Goal: Task Accomplishment & Management: Manage account settings

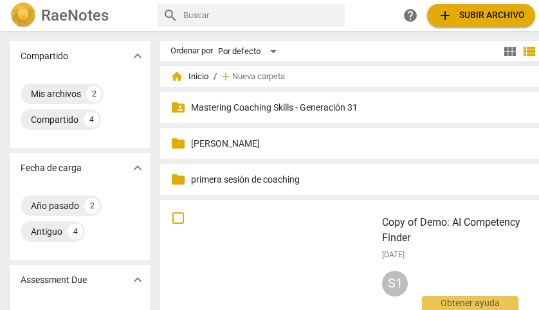
click at [285, 105] on p "Mastering Coaching Skills - Generación 31" at bounding box center [370, 108] width 359 height 14
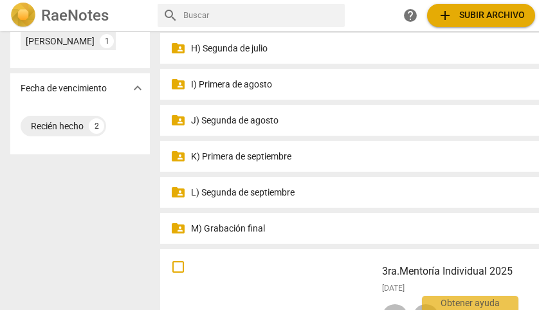
scroll to position [417, 0]
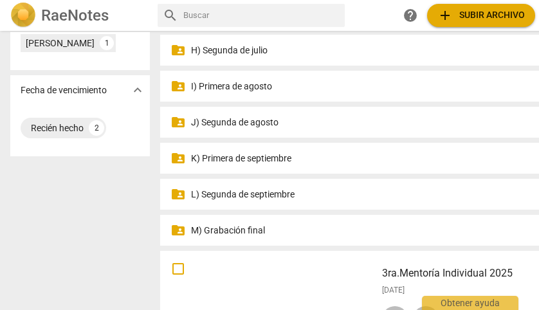
click at [273, 157] on p "K) Primera de septiembre" at bounding box center [370, 159] width 359 height 14
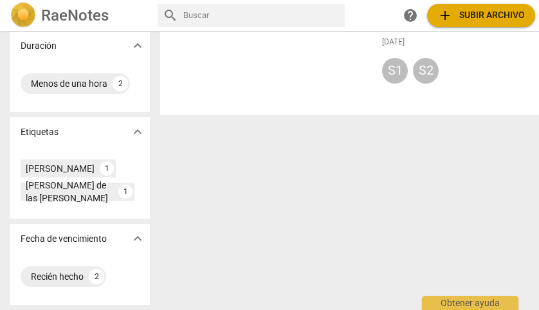
click at [296, 158] on div "Compartido expand_more Mis archivos 0 Fecha de carga expand_more Último mes 2 A…" at bounding box center [289, 171] width 579 height 278
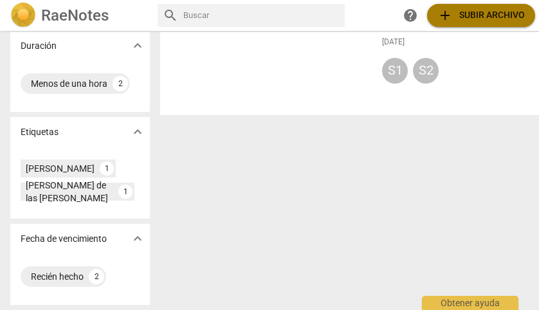
click at [496, 17] on span "add Subir archivo" at bounding box center [480, 15] width 87 height 15
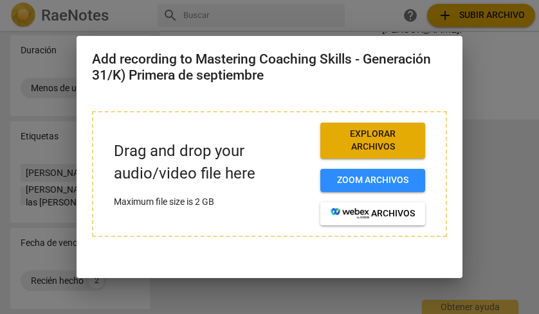
click at [388, 144] on span "Explorar archivos" at bounding box center [373, 140] width 84 height 25
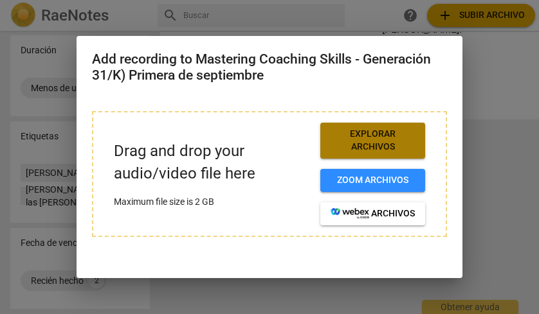
click at [358, 140] on span "Explorar archivos" at bounding box center [373, 140] width 84 height 25
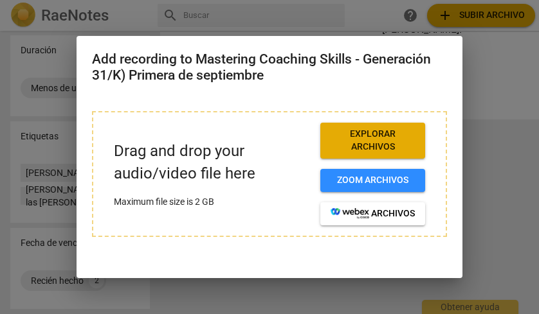
click at [384, 135] on span "Explorar archivos" at bounding box center [373, 140] width 84 height 25
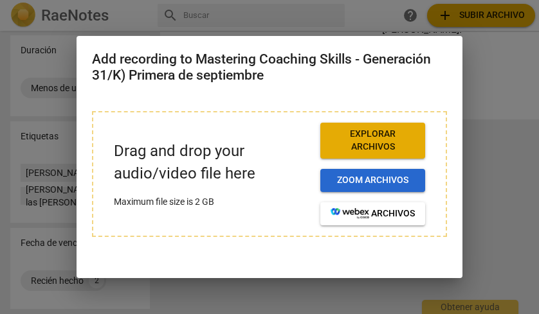
click at [359, 177] on span "Zoom archivos" at bounding box center [373, 180] width 84 height 13
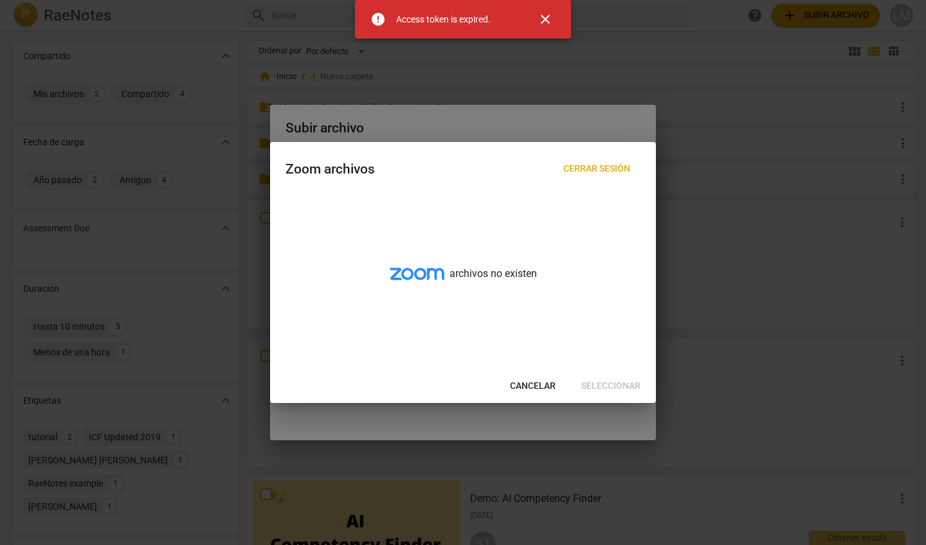
click at [545, 17] on span "close" at bounding box center [545, 19] width 15 height 15
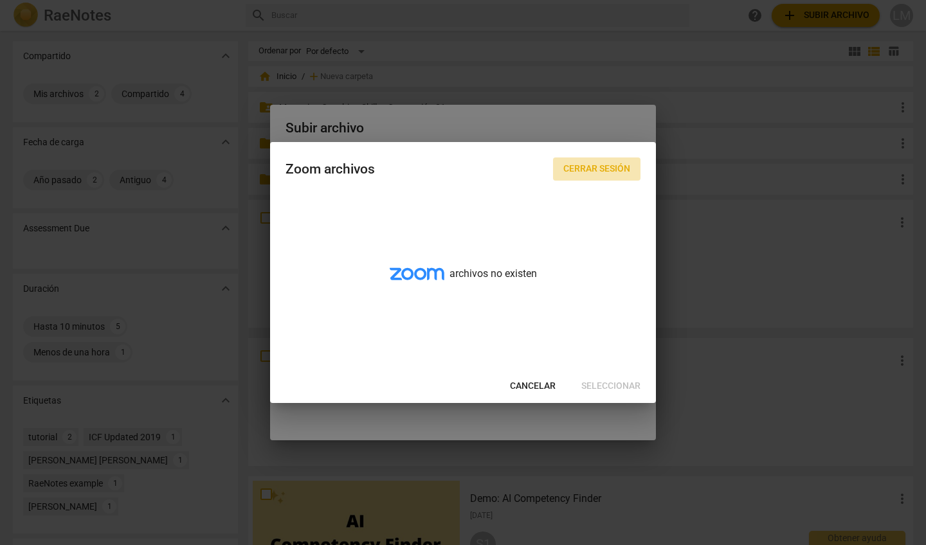
click at [613, 167] on span "Cerrar sesión" at bounding box center [596, 169] width 67 height 13
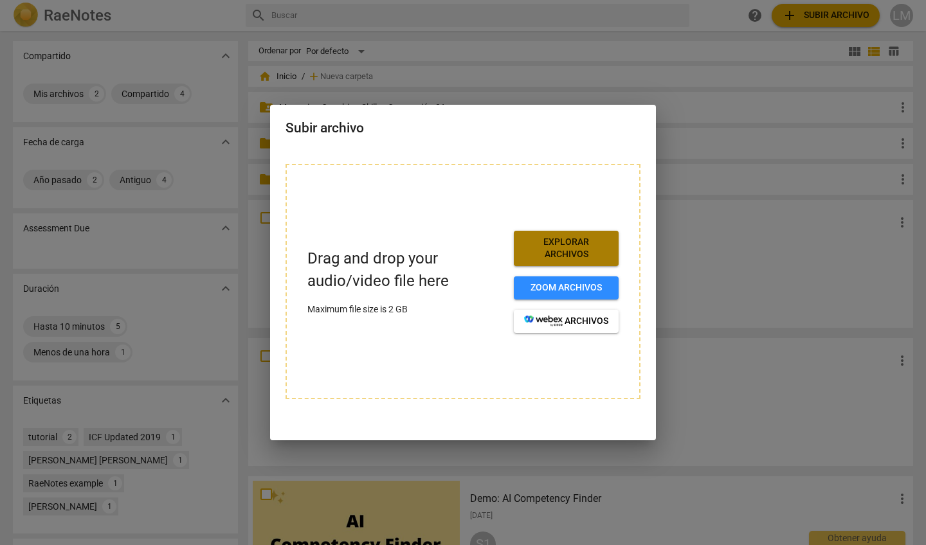
click at [567, 248] on span "Explorar archivos" at bounding box center [566, 248] width 84 height 25
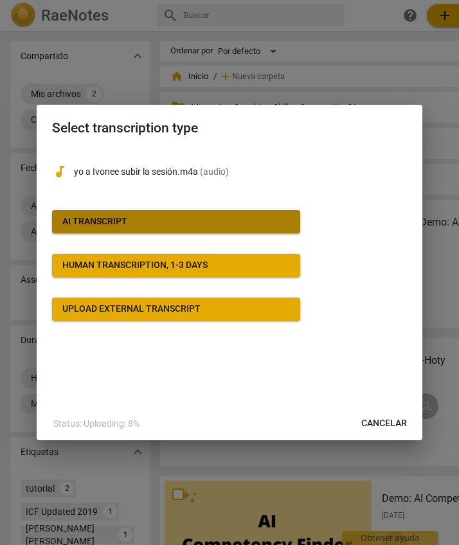
click at [169, 216] on span "AI Transcript" at bounding box center [176, 221] width 228 height 13
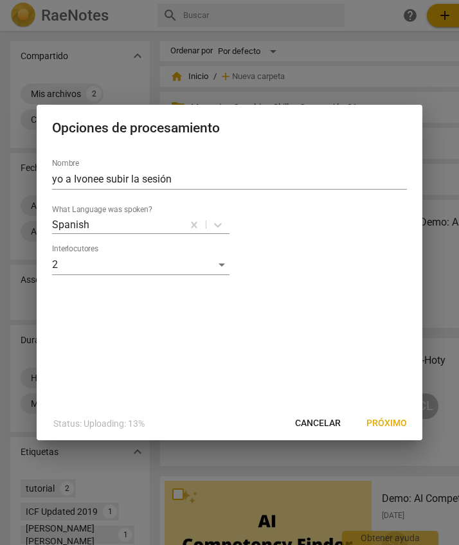
click at [393, 423] on span "Próximo" at bounding box center [387, 423] width 41 height 13
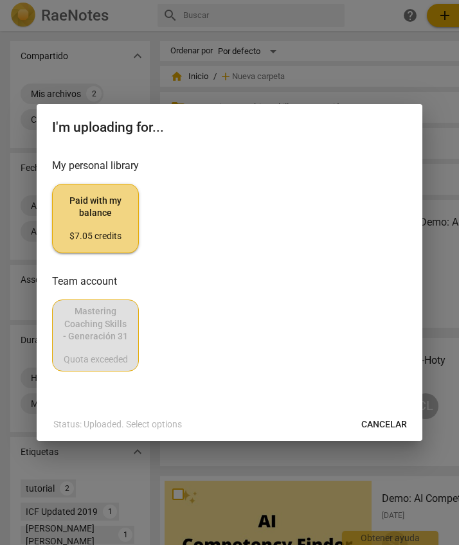
click at [107, 228] on span "Paid with my balance $7.05 credits" at bounding box center [95, 219] width 65 height 48
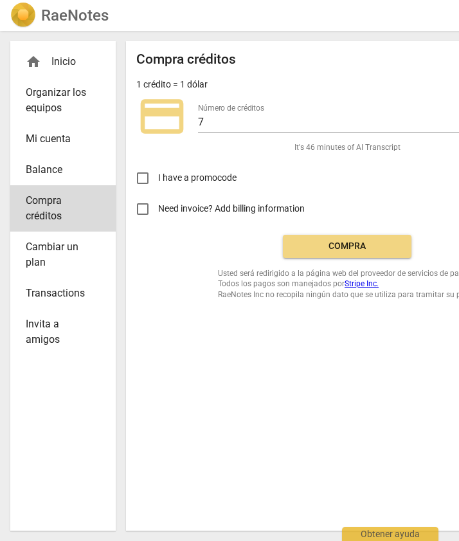
click at [374, 246] on span "Compra" at bounding box center [347, 246] width 108 height 13
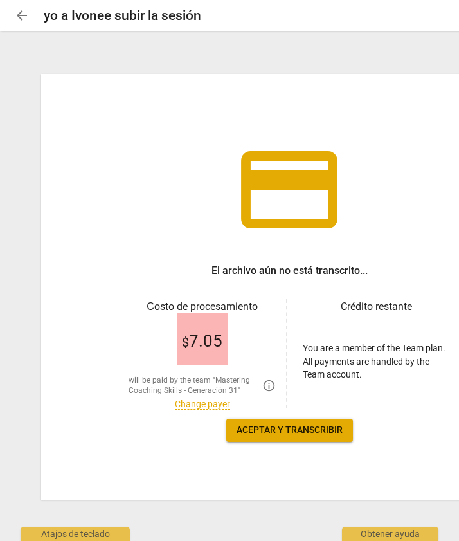
click at [287, 430] on span "Aceptar y transcribir" at bounding box center [290, 430] width 106 height 13
click at [288, 430] on span "Aceptar y transcribir" at bounding box center [290, 430] width 106 height 13
click at [206, 402] on link "Change payer" at bounding box center [202, 404] width 55 height 11
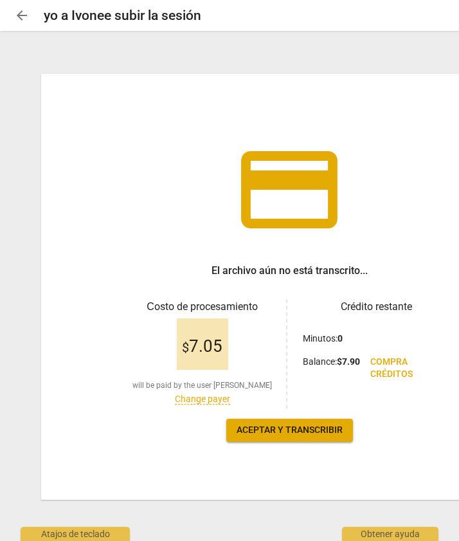
click at [269, 428] on span "Aceptar y transcribir" at bounding box center [290, 430] width 106 height 13
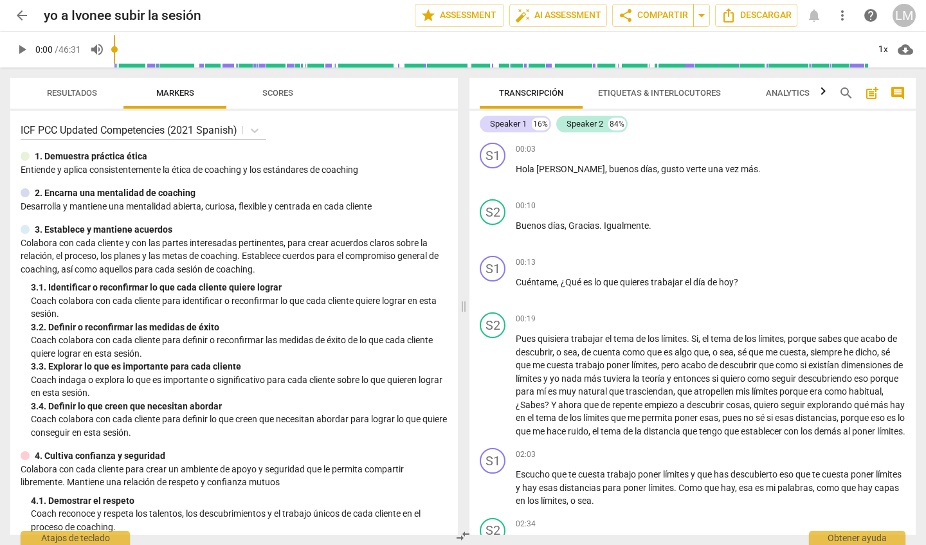
click at [458, 91] on span "Etiquetas & Interlocutores" at bounding box center [659, 93] width 123 height 10
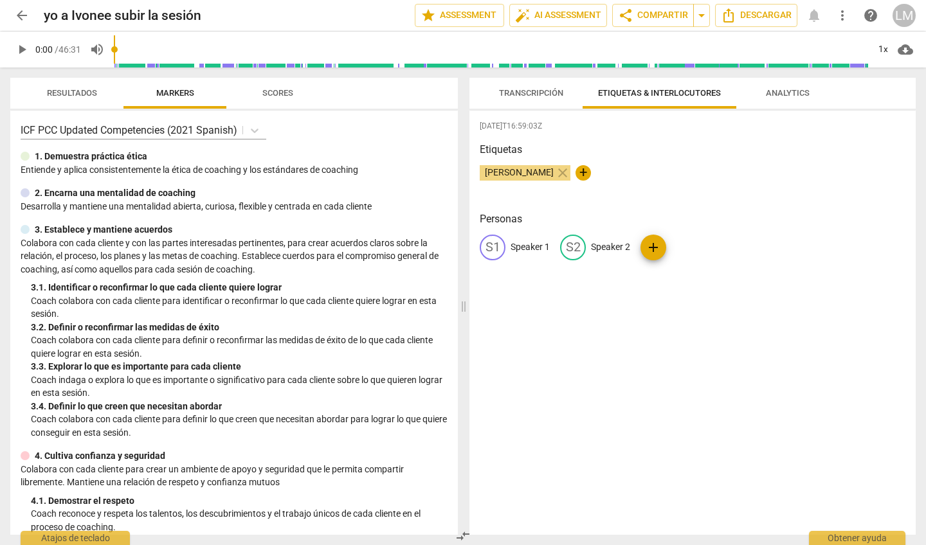
click at [458, 246] on div "S1" at bounding box center [493, 248] width 26 height 26
type input "Coach"
click at [458, 244] on p "Speaker 2" at bounding box center [694, 247] width 39 height 14
type input "Cliente"
click at [458, 305] on div "2025-09-18T16:59:03Z Etiquetas Luz María Milagros Rubio Bowden close + Personas…" at bounding box center [692, 323] width 446 height 424
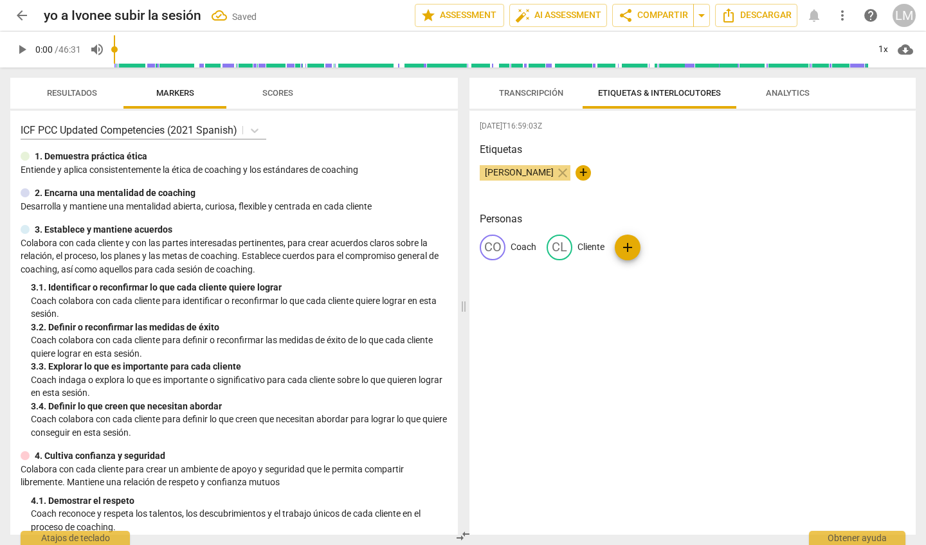
click at [458, 90] on span "Analytics" at bounding box center [788, 93] width 44 height 10
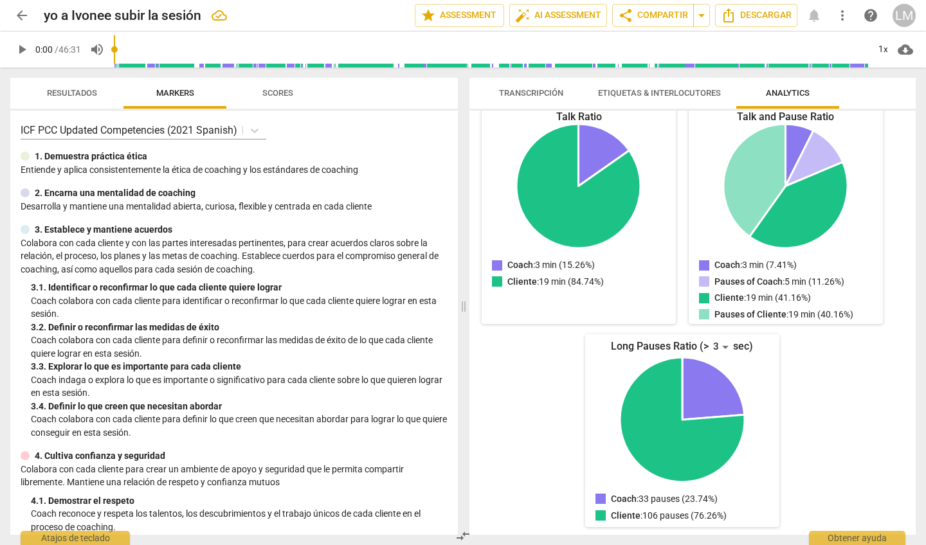
click at [19, 48] on span "play_arrow" at bounding box center [21, 49] width 15 height 15
click at [23, 48] on span "pause" at bounding box center [21, 49] width 15 height 15
type input "2"
click at [23, 12] on span "arrow_back" at bounding box center [21, 15] width 15 height 15
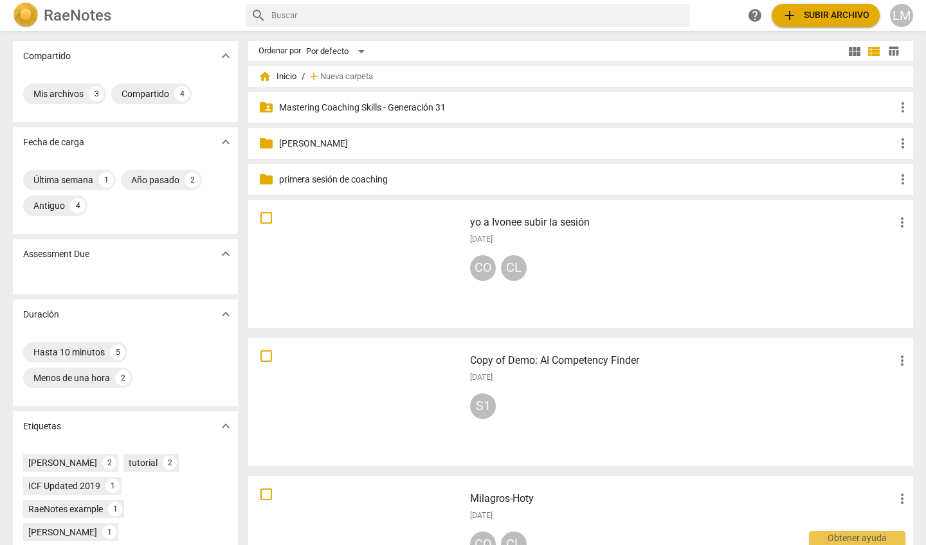
click at [408, 104] on p "Mastering Coaching Skills - Generación 31" at bounding box center [587, 108] width 616 height 14
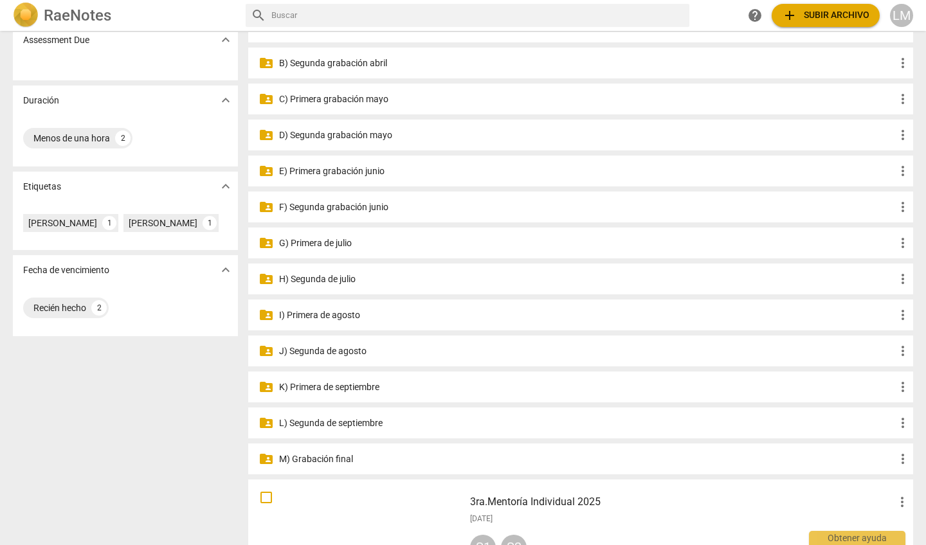
scroll to position [201, 0]
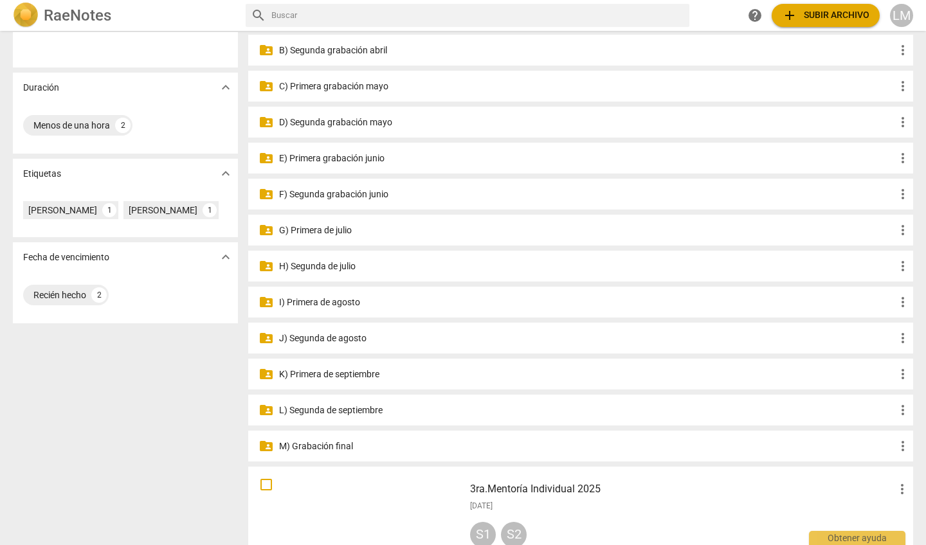
click at [364, 372] on p "K) Primera de septiembre" at bounding box center [587, 375] width 616 height 14
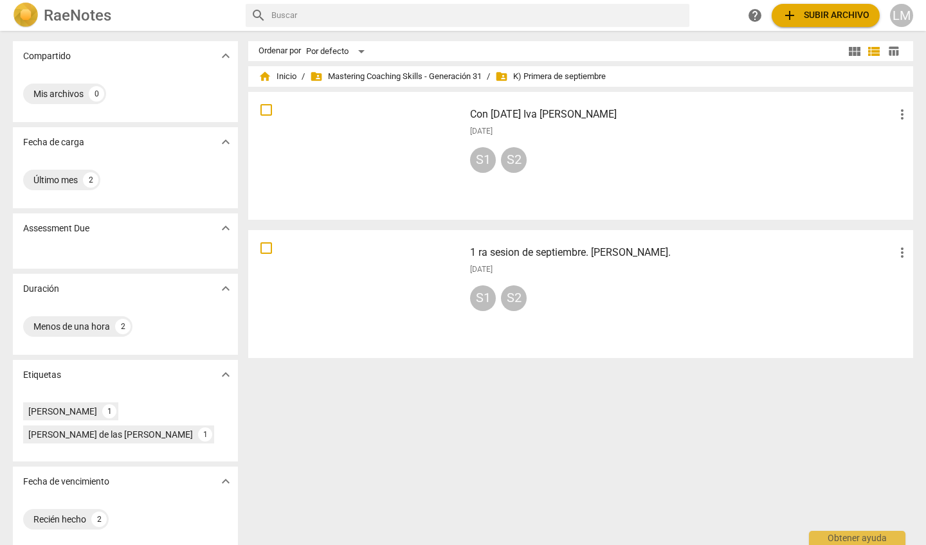
click at [458, 78] on span "folder_shared K) Primera de septiembre" at bounding box center [550, 76] width 111 height 13
click at [458, 77] on span "folder_shared K) Primera de septiembre" at bounding box center [550, 76] width 111 height 13
click at [446, 78] on span "folder_shared Mastering Coaching Skills - Generación 31" at bounding box center [396, 76] width 172 height 13
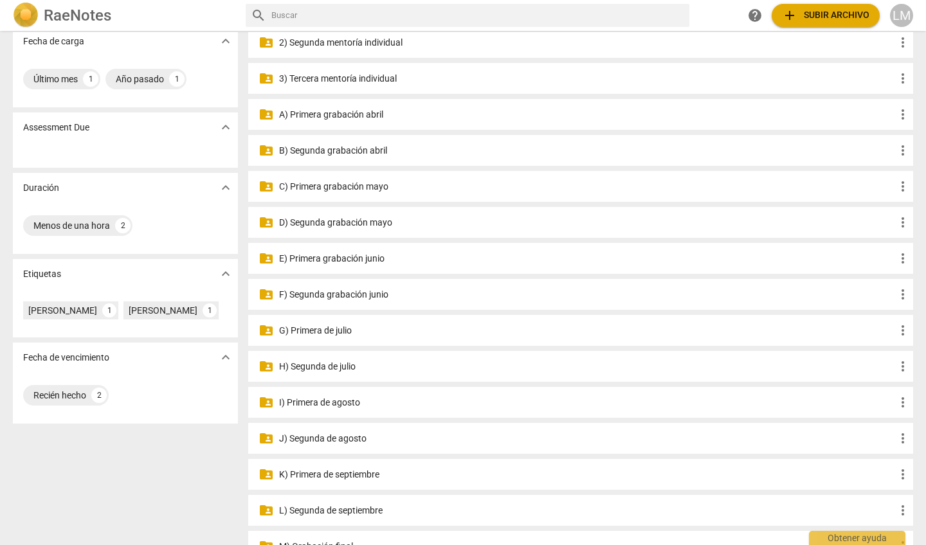
scroll to position [102, 0]
click at [327, 474] on p "K) Primera de septiembre" at bounding box center [587, 474] width 616 height 14
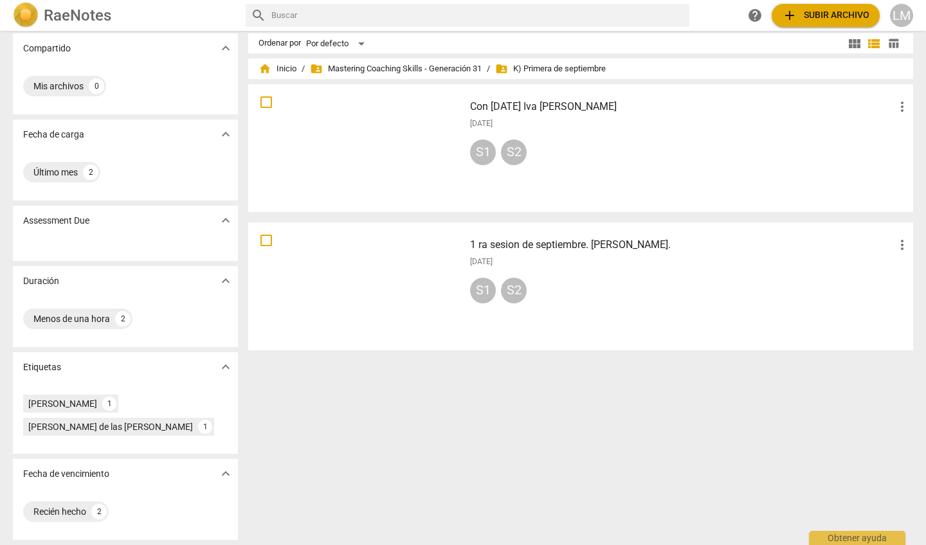
scroll to position [8, 0]
click at [100, 428] on div "[PERSON_NAME] de las [PERSON_NAME]" at bounding box center [110, 427] width 165 height 13
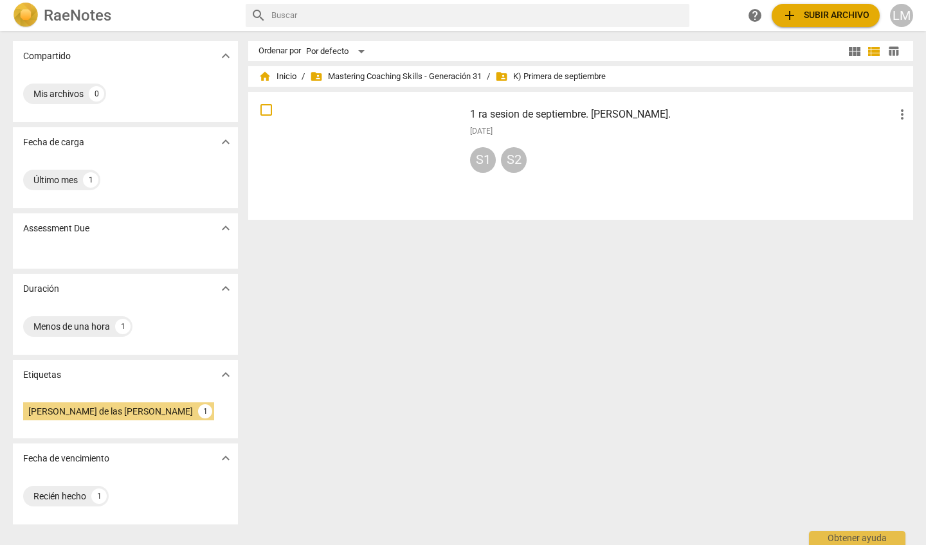
click at [458, 78] on span "folder_shared K) Primera de septiembre" at bounding box center [550, 76] width 111 height 13
click at [293, 129] on div at bounding box center [356, 155] width 207 height 119
click at [58, 96] on div "Mis archivos" at bounding box center [58, 93] width 50 height 13
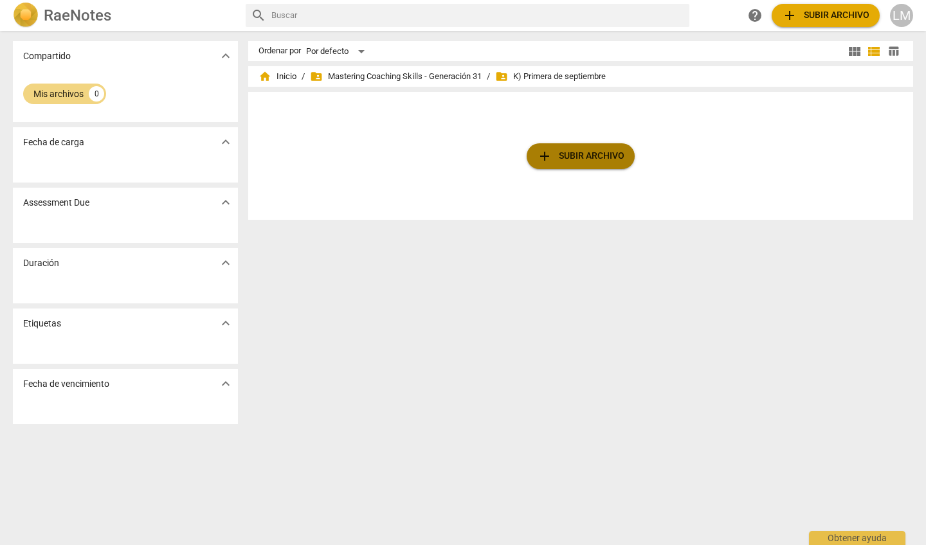
click at [458, 153] on span "add Subir archivo" at bounding box center [580, 156] width 87 height 15
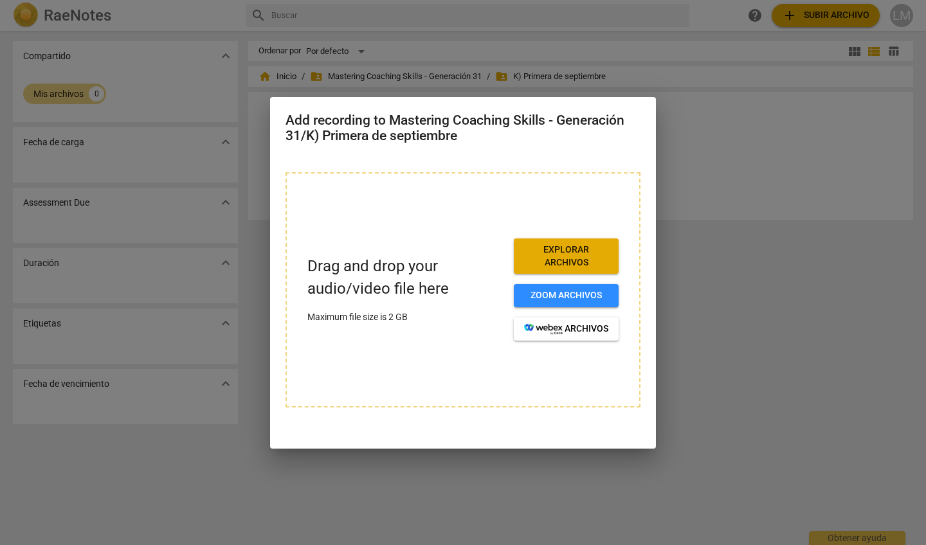
click at [458, 203] on div at bounding box center [463, 272] width 926 height 545
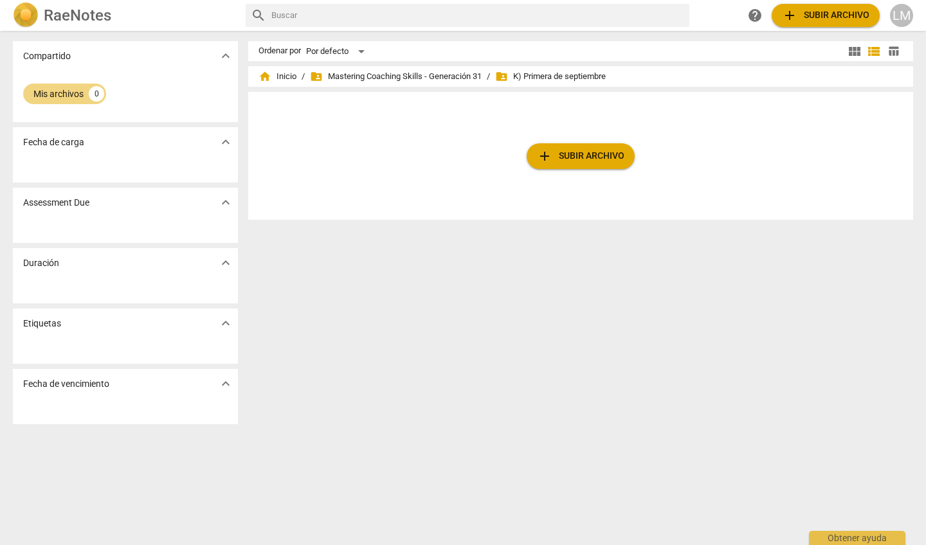
click at [381, 16] on input "text" at bounding box center [477, 15] width 413 height 21
drag, startPoint x: 381, startPoint y: 16, endPoint x: 444, endPoint y: 84, distance: 92.4
click at [444, 84] on div "home Inicio / folder_shared Mastering Coaching Skills - Generación 31 / folder_…" at bounding box center [580, 76] width 644 height 21
click at [458, 78] on span "folder_shared K) Primera de septiembre" at bounding box center [550, 76] width 111 height 13
click at [385, 77] on span "folder_shared Mastering Coaching Skills - Generación 31" at bounding box center [396, 76] width 172 height 13
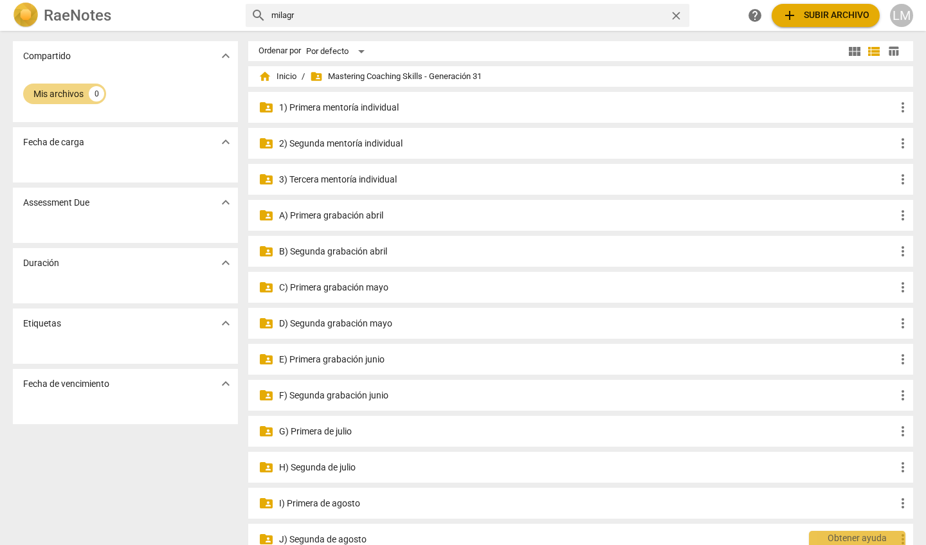
click at [370, 176] on p "3) Tercera mentoría individual" at bounding box center [587, 180] width 616 height 14
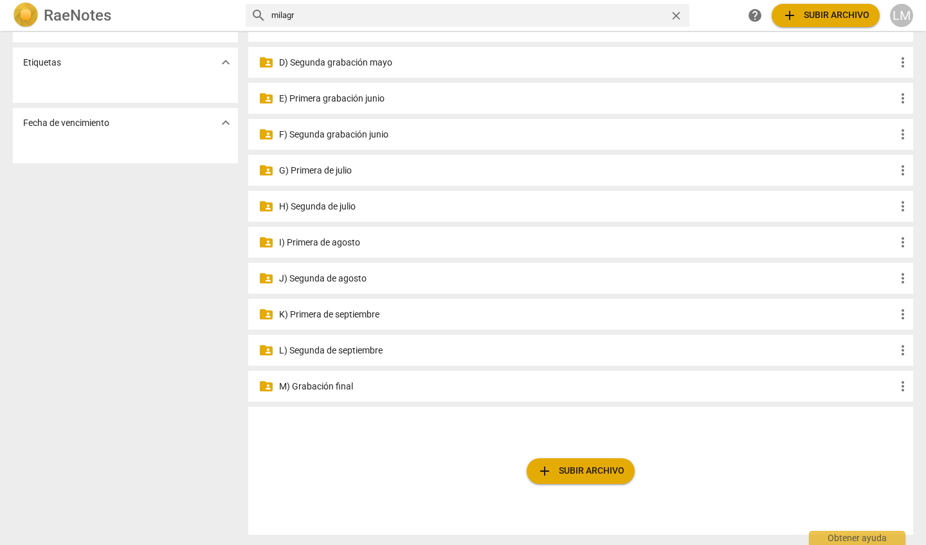
scroll to position [261, 0]
click at [331, 316] on p "K) Primera de septiembre" at bounding box center [587, 315] width 616 height 14
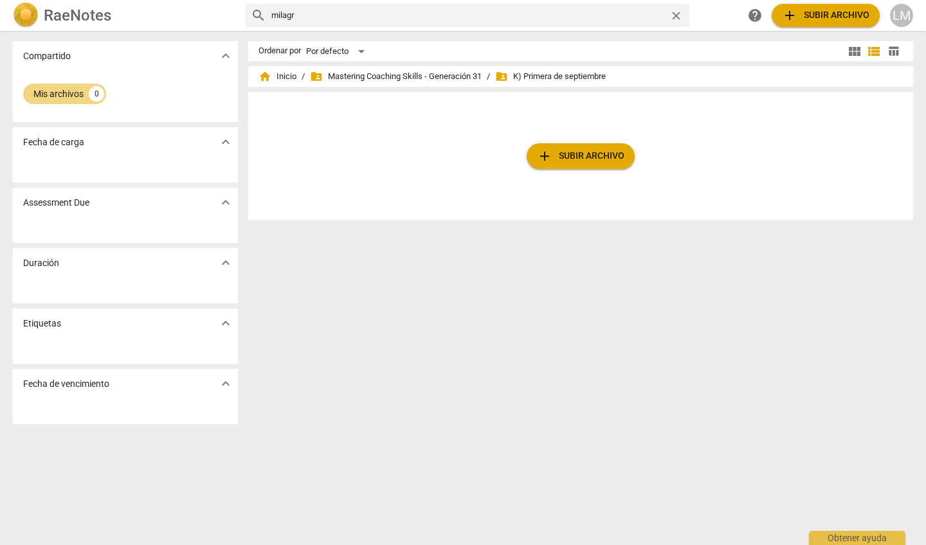
click at [458, 77] on span "folder_shared K) Primera de septiembre" at bounding box center [550, 76] width 111 height 13
click at [458, 76] on span "folder_shared K) Primera de septiembre" at bounding box center [550, 76] width 111 height 13
click at [399, 71] on span "folder_shared Mastering Coaching Skills - Generación 31" at bounding box center [396, 76] width 172 height 13
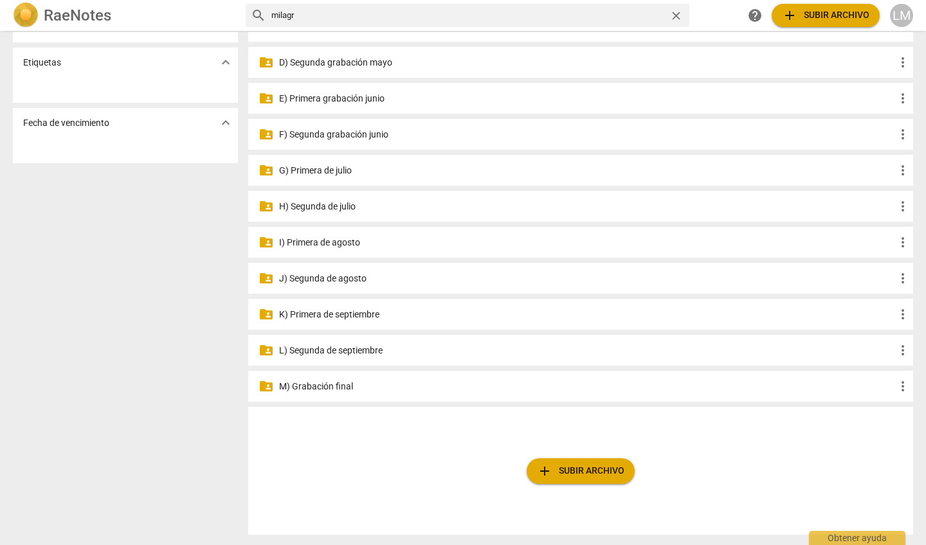
scroll to position [261, 0]
click at [343, 353] on p "L) Segunda de septiembre" at bounding box center [587, 351] width 616 height 14
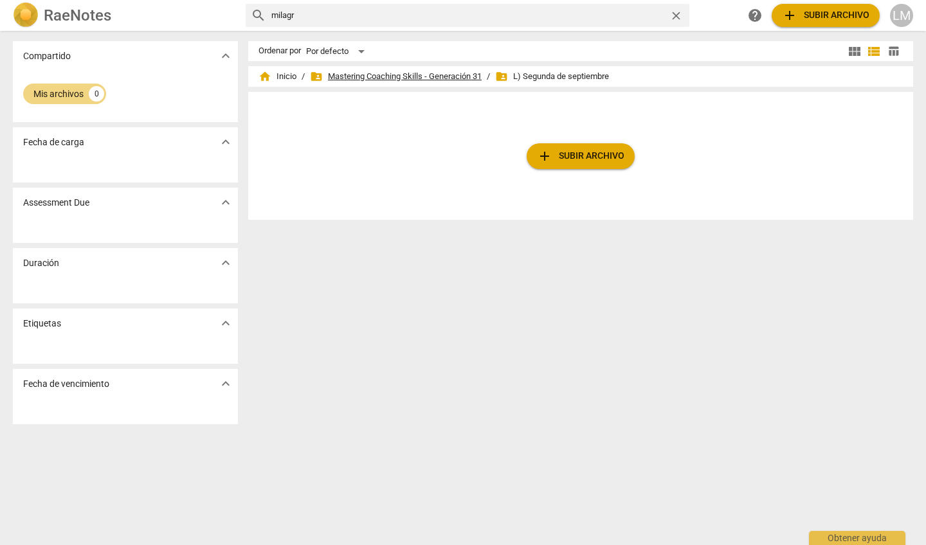
click at [423, 75] on span "folder_shared Mastering Coaching Skills - Generación 31" at bounding box center [396, 76] width 172 height 13
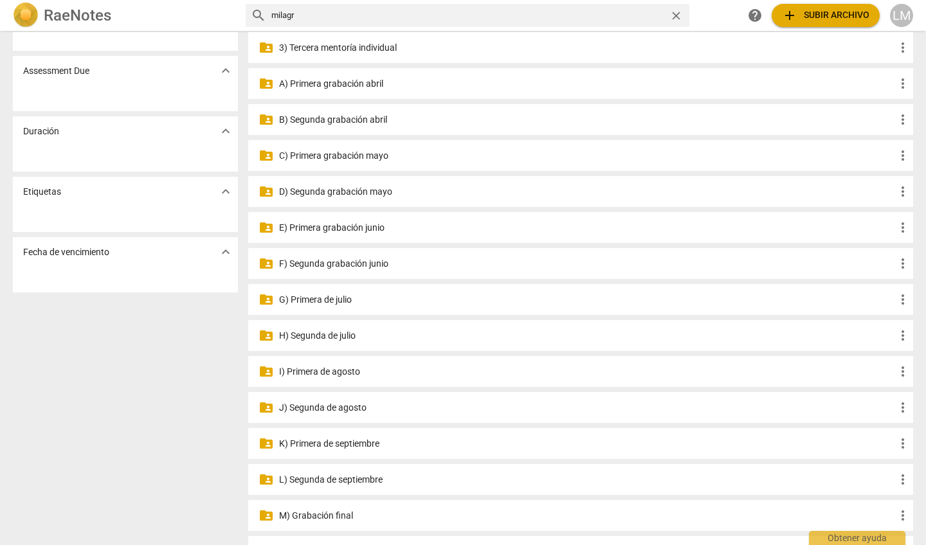
scroll to position [154, 0]
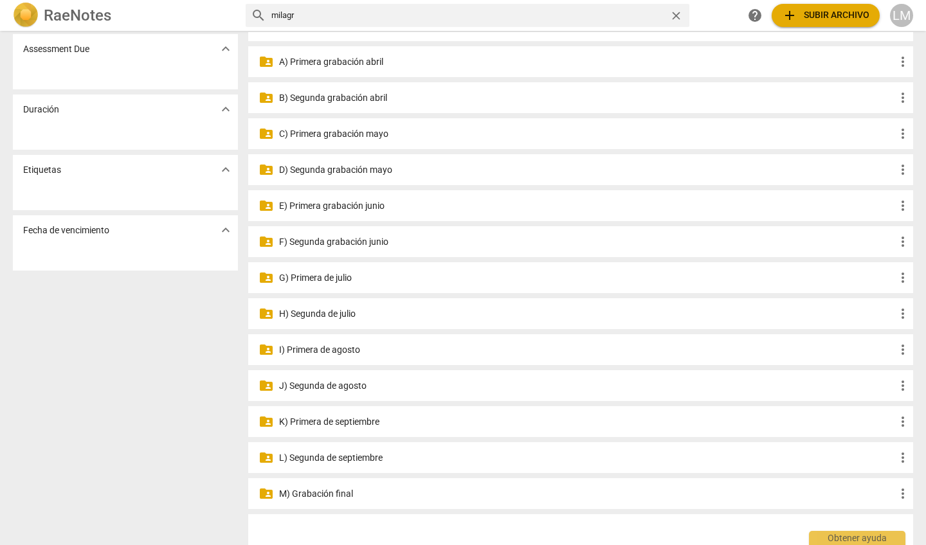
click at [332, 421] on p "K) Primera de septiembre" at bounding box center [587, 422] width 616 height 14
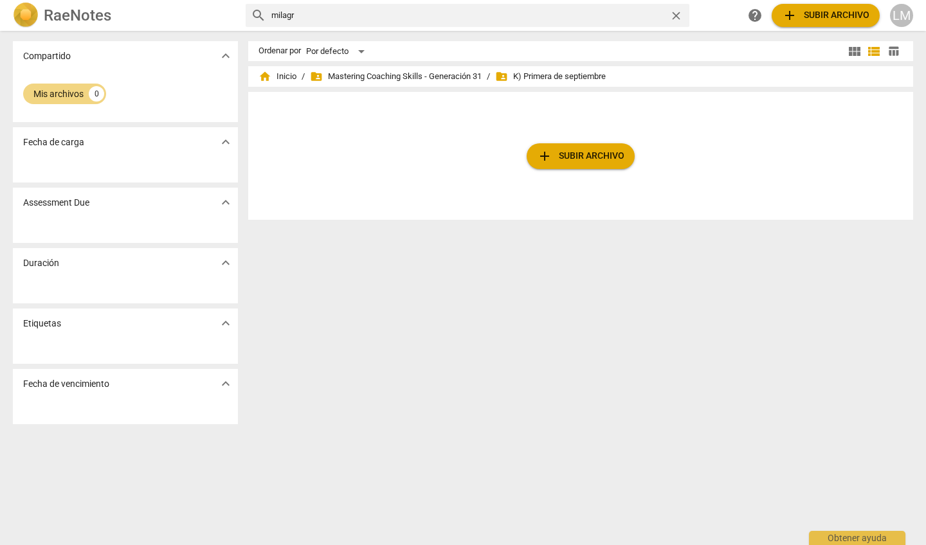
click at [458, 78] on span "folder_shared K) Primera de septiembre" at bounding box center [550, 76] width 111 height 13
click at [428, 75] on span "folder_shared Mastering Coaching Skills - Generación 31" at bounding box center [396, 76] width 172 height 13
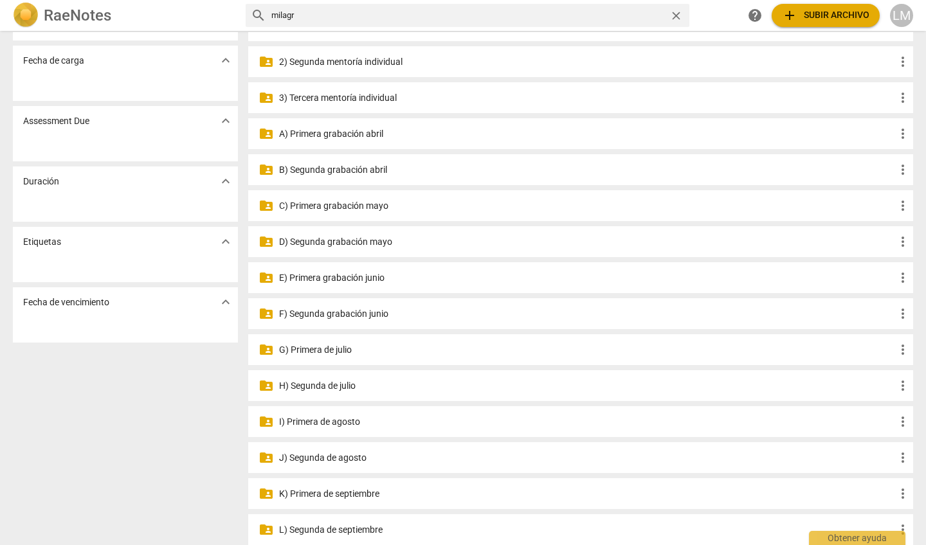
scroll to position [82, 0]
click at [334, 493] on p "K) Primera de septiembre" at bounding box center [587, 494] width 616 height 14
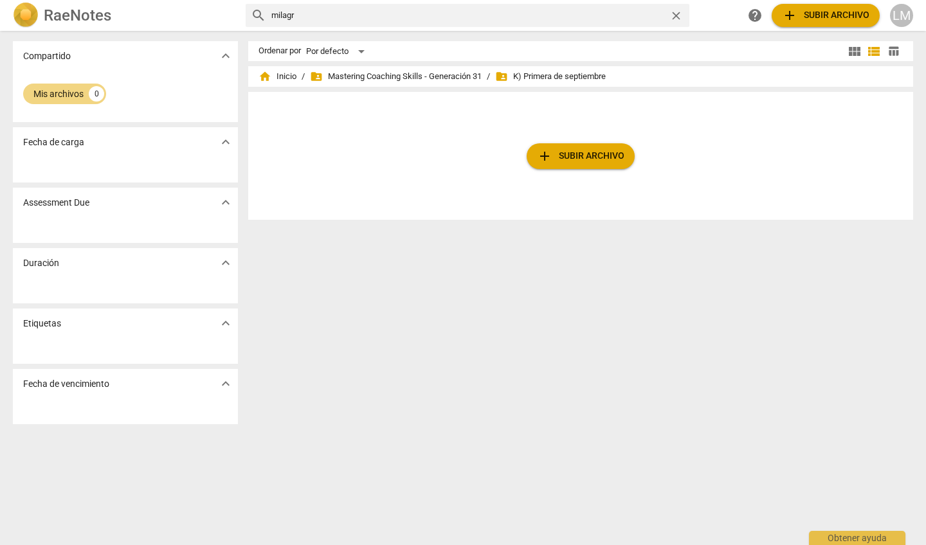
click at [92, 380] on p "Fecha de vencimiento" at bounding box center [66, 384] width 86 height 14
click at [340, 51] on div "Por defecto" at bounding box center [337, 51] width 63 height 21
click at [340, 100] on li "Más recientes" at bounding box center [343, 100] width 76 height 24
click at [346, 50] on div "Más recientes" at bounding box center [342, 51] width 73 height 21
click at [346, 50] on li "Relevancia" at bounding box center [343, 52] width 76 height 24
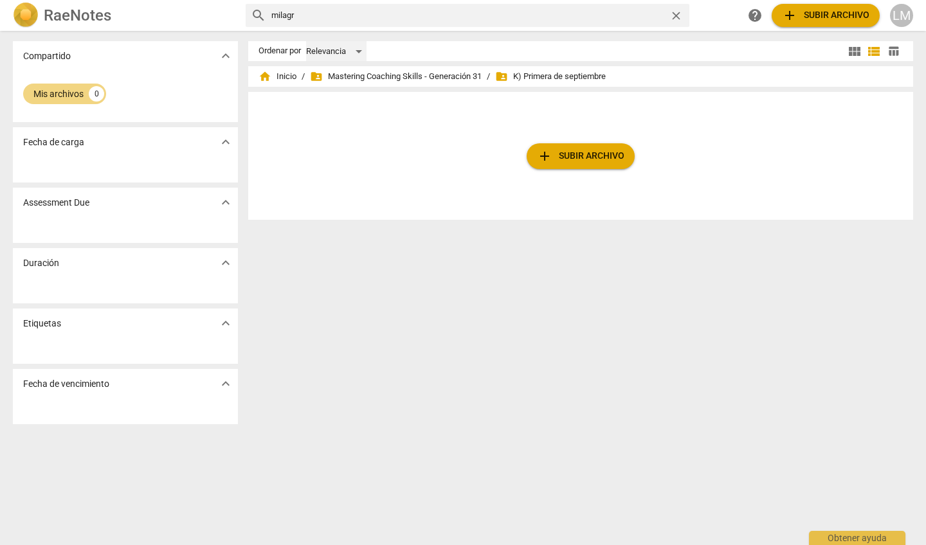
click at [346, 50] on div "Relevancia" at bounding box center [336, 51] width 60 height 21
click at [340, 27] on li "Por defecto" at bounding box center [343, 27] width 76 height 24
click at [274, 71] on span "home Inicio" at bounding box center [277, 76] width 38 height 13
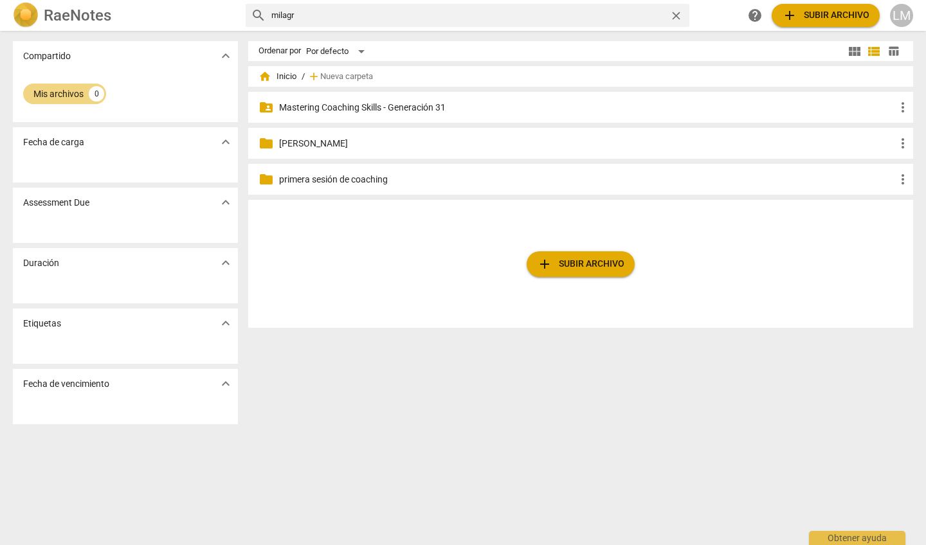
click at [296, 105] on p "Mastering Coaching Skills - Generación 31" at bounding box center [587, 108] width 616 height 14
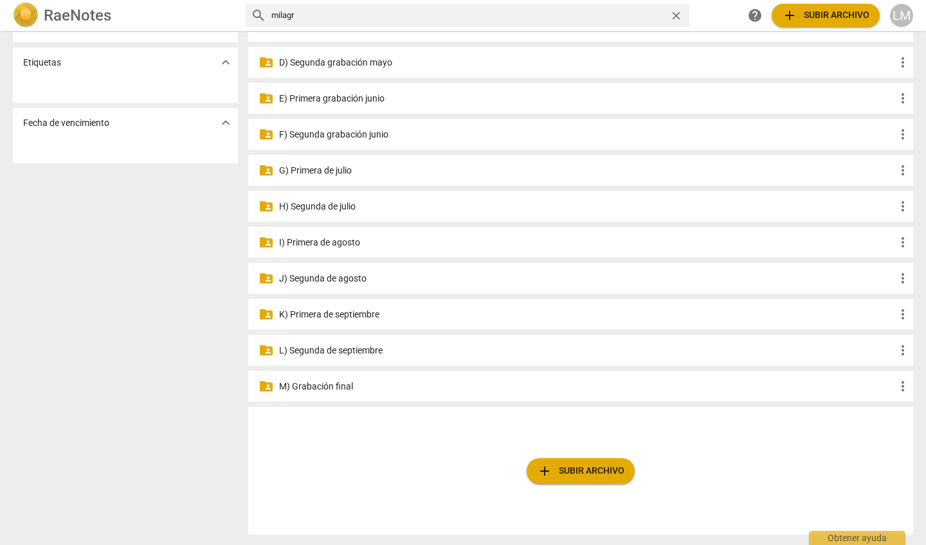
scroll to position [261, 0]
click at [350, 312] on p "K) Primera de septiembre" at bounding box center [587, 315] width 616 height 14
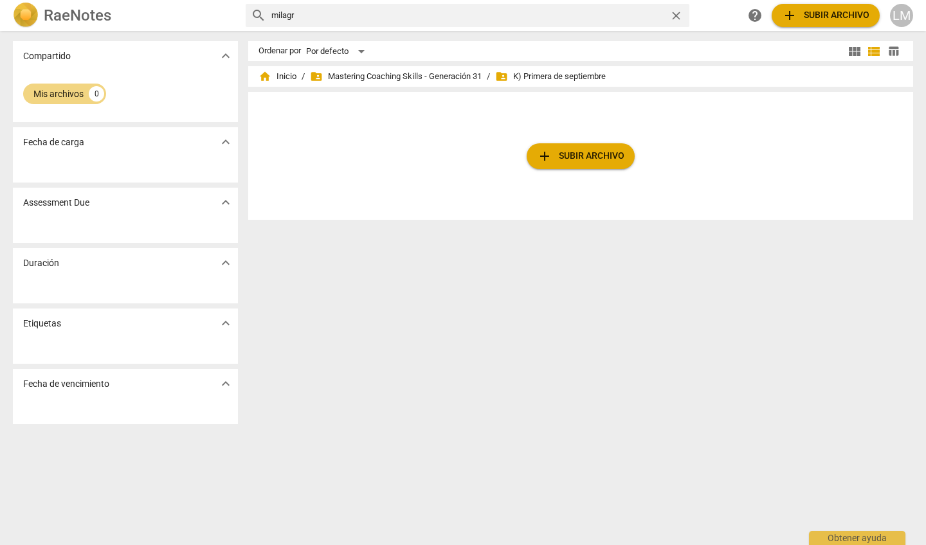
click at [458, 77] on span "folder_shared K) Primera de septiembre" at bounding box center [550, 76] width 111 height 13
click at [417, 75] on span "folder_shared Mastering Coaching Skills - Generación 31" at bounding box center [396, 76] width 172 height 13
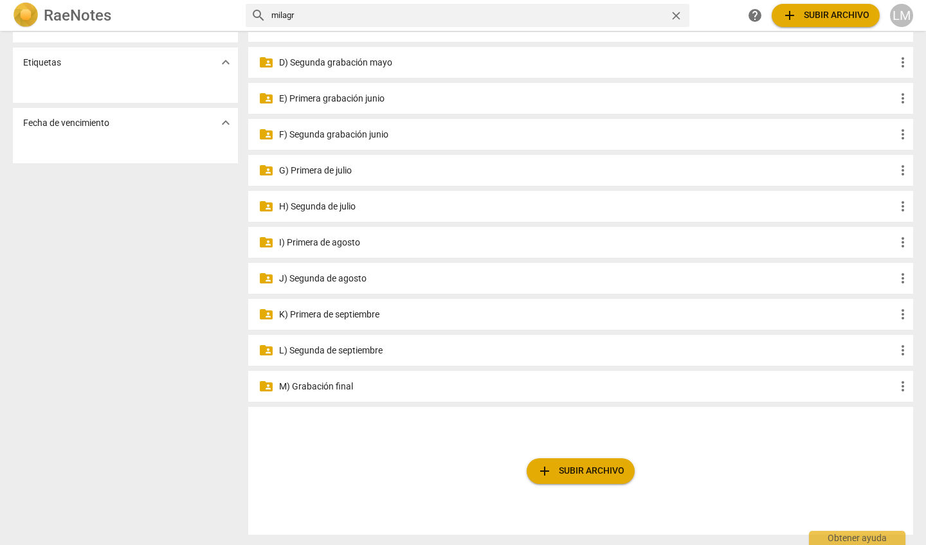
scroll to position [261, 0]
click at [375, 312] on p "K) Primera de septiembre" at bounding box center [587, 315] width 616 height 14
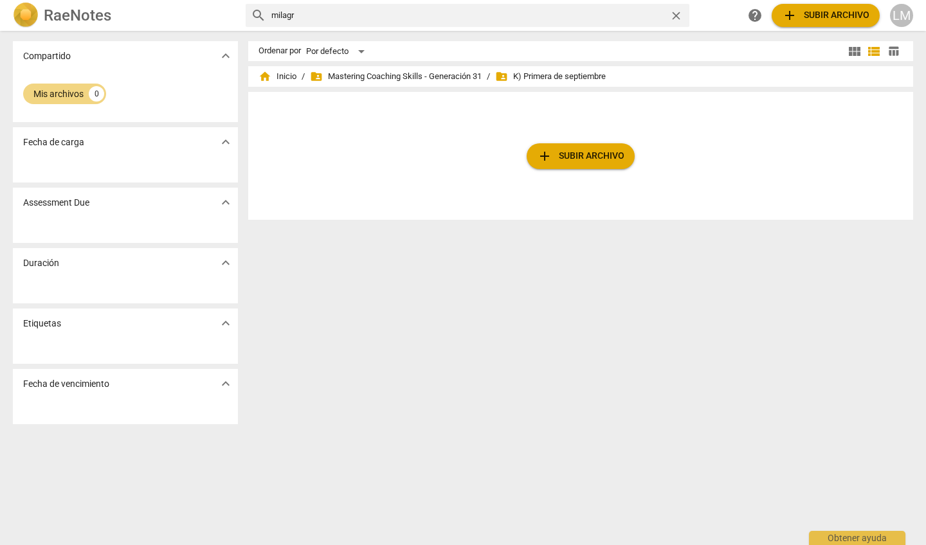
click at [80, 140] on p "Fecha de carga" at bounding box center [53, 143] width 61 height 14
click at [64, 143] on p "Fecha de carga" at bounding box center [53, 143] width 61 height 14
click at [52, 203] on p "Assessment Due" at bounding box center [56, 203] width 66 height 14
click at [298, 10] on input "milagr" at bounding box center [467, 15] width 393 height 21
type input "m"
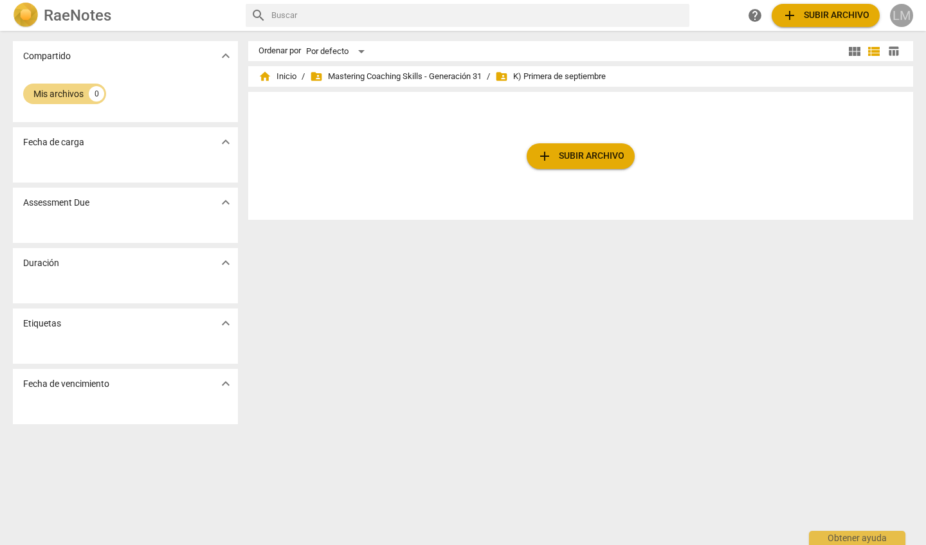
click at [458, 17] on div "LM" at bounding box center [901, 15] width 23 height 23
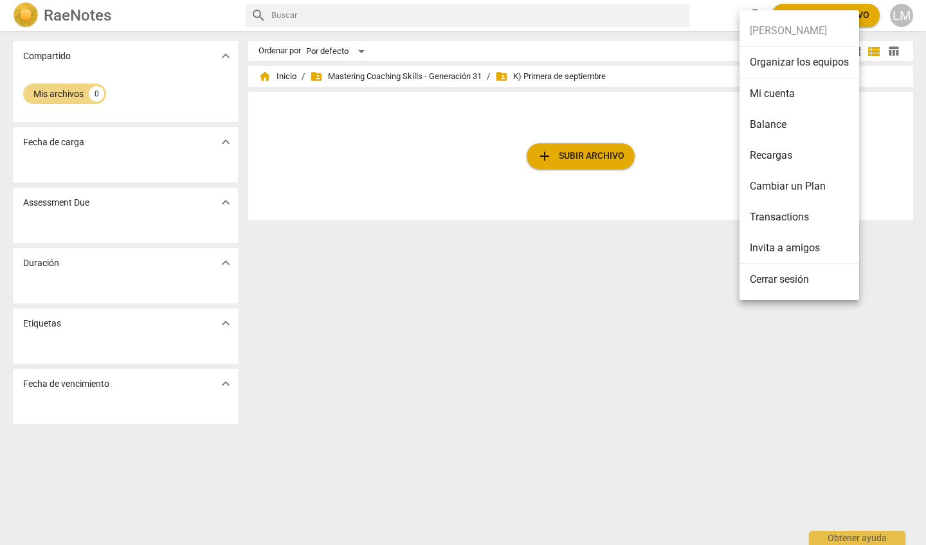
click at [458, 95] on li "Mi cuenta" at bounding box center [799, 93] width 120 height 31
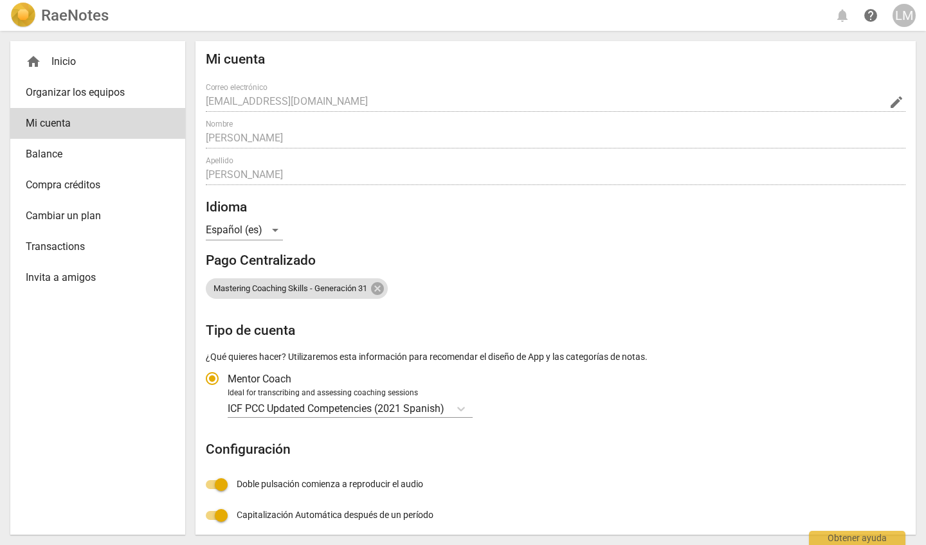
radio input "false"
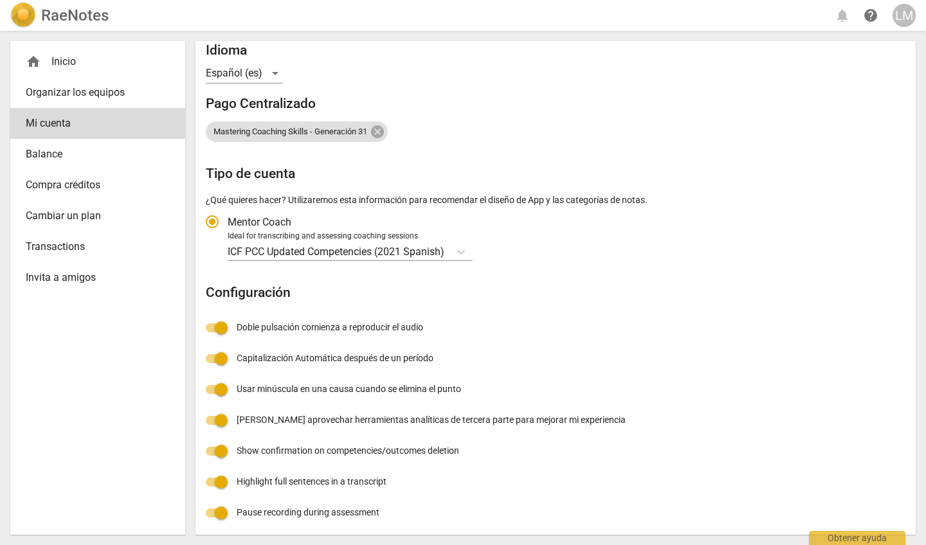
scroll to position [156, 0]
click at [458, 17] on div "LM" at bounding box center [903, 15] width 23 height 23
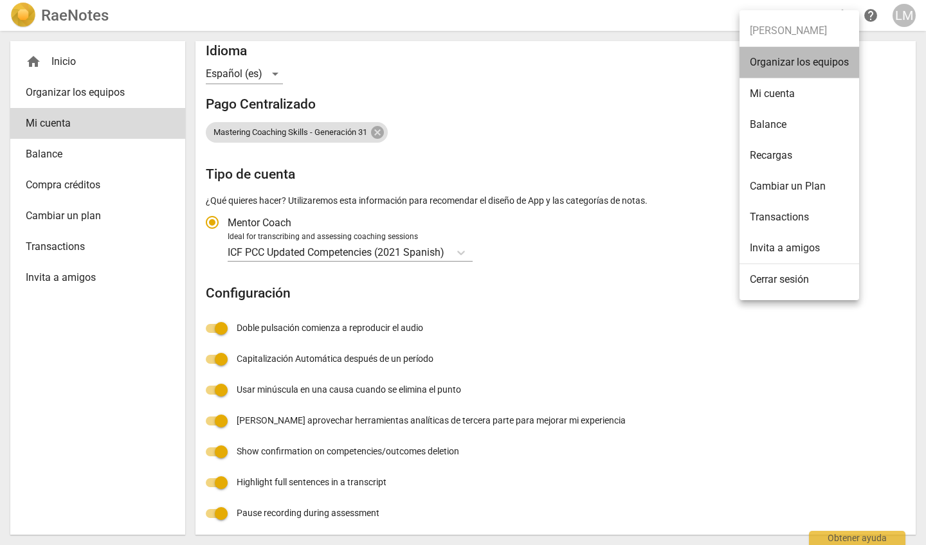
click at [458, 62] on li "Organizar los equipos" at bounding box center [799, 63] width 120 height 32
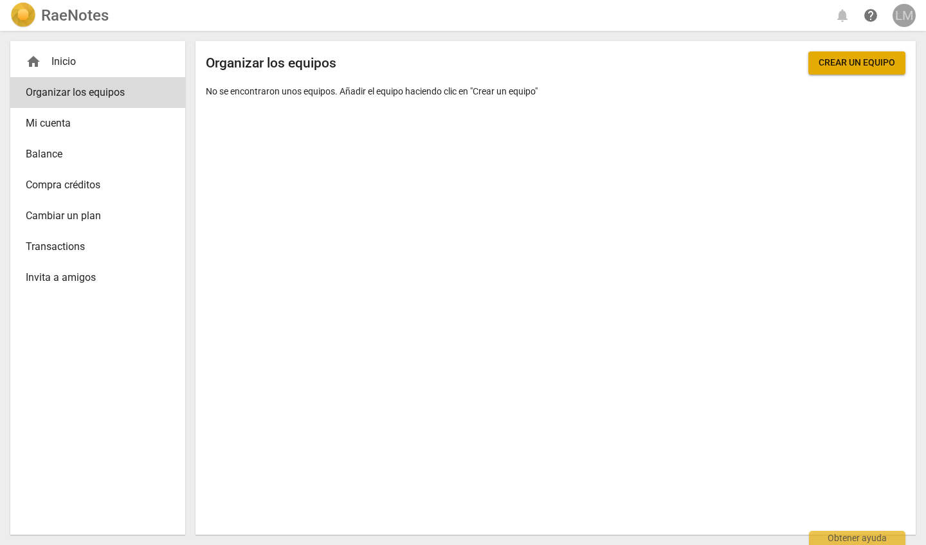
click at [458, 10] on div "LM" at bounding box center [903, 15] width 23 height 23
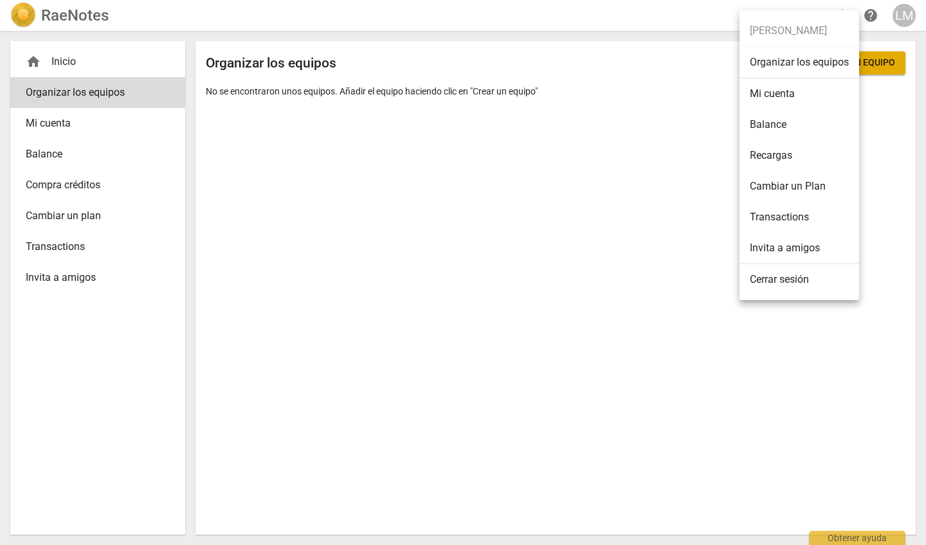
click at [458, 322] on div at bounding box center [463, 272] width 926 height 545
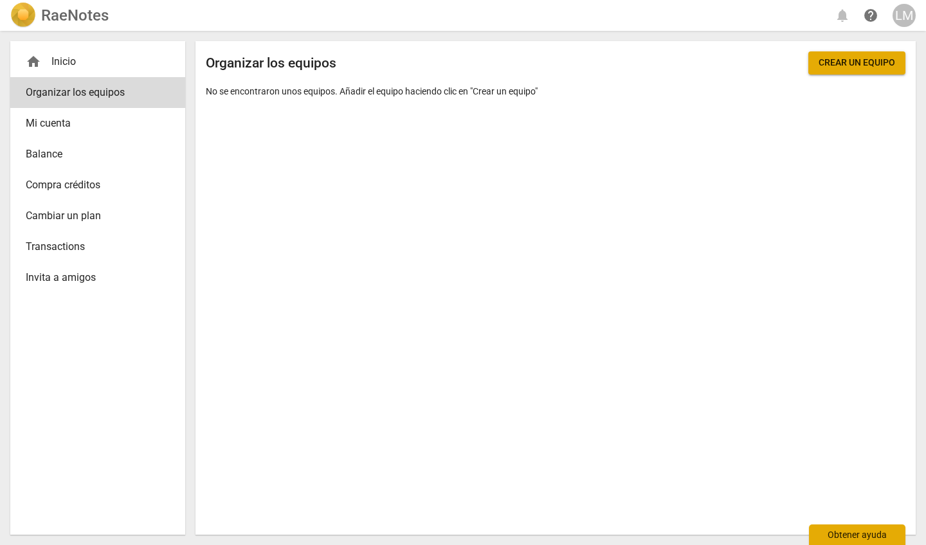
click at [458, 541] on div "Obtener ayuda" at bounding box center [857, 535] width 96 height 21
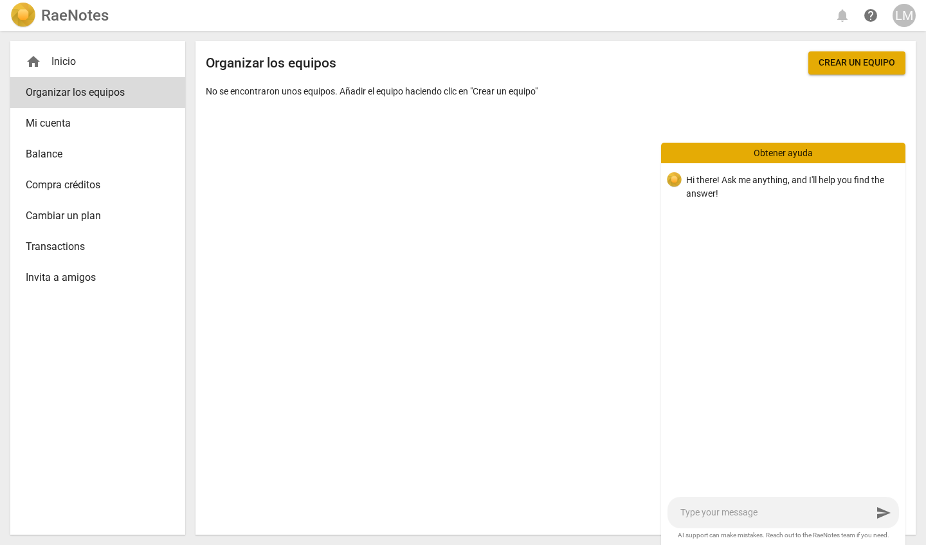
type textarea "c"
type textarea "ca"
type textarea "cas"
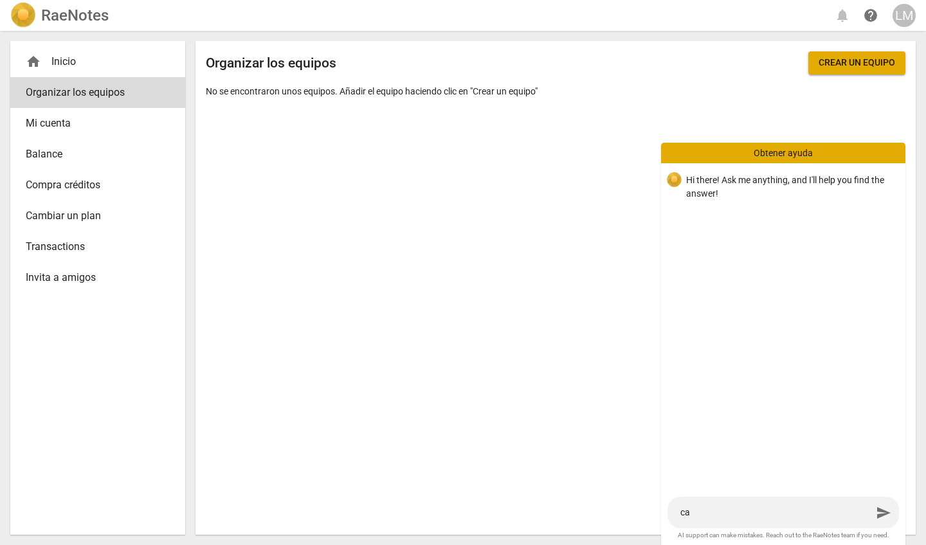
type textarea "cas"
type textarea "cast"
type textarea "caste"
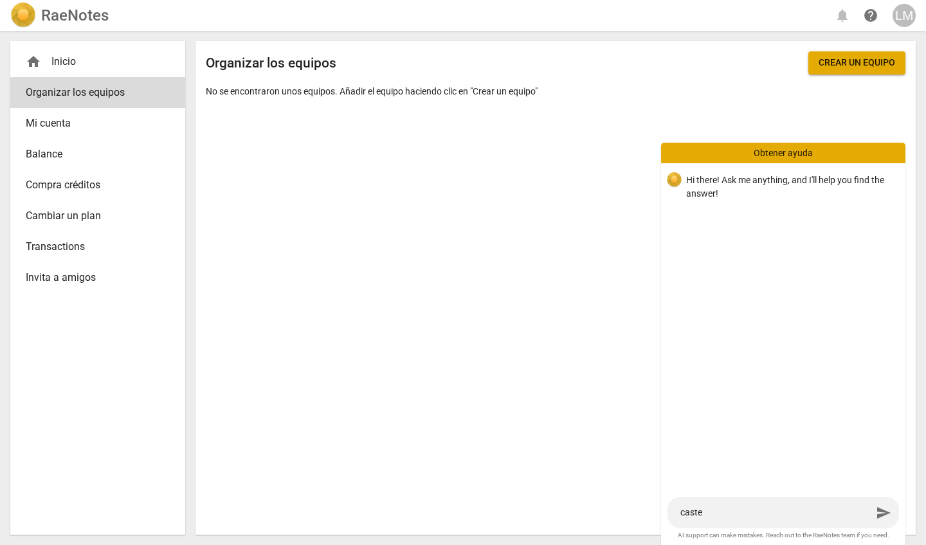
type textarea "castel"
type textarea "castell"
type textarea "castella"
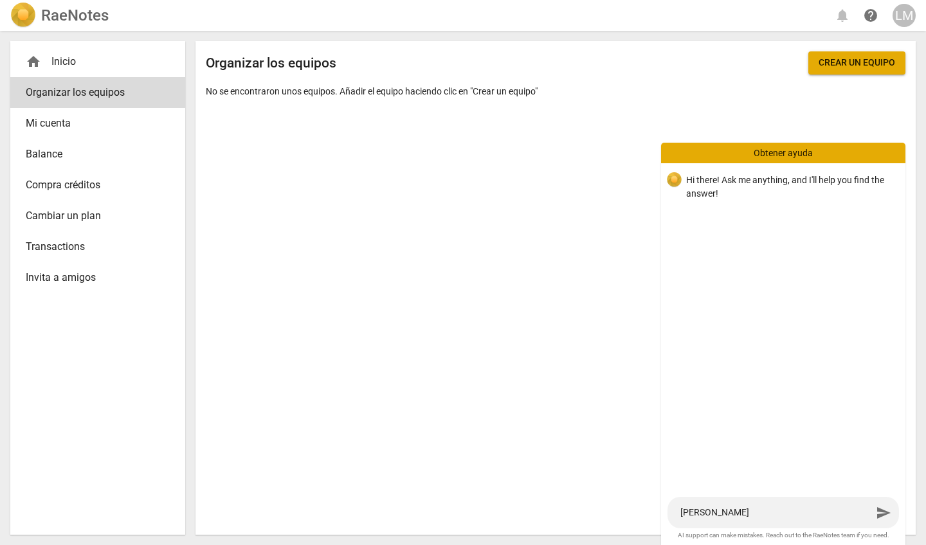
type textarea "castella"
type textarea "castellan"
type textarea "castellann"
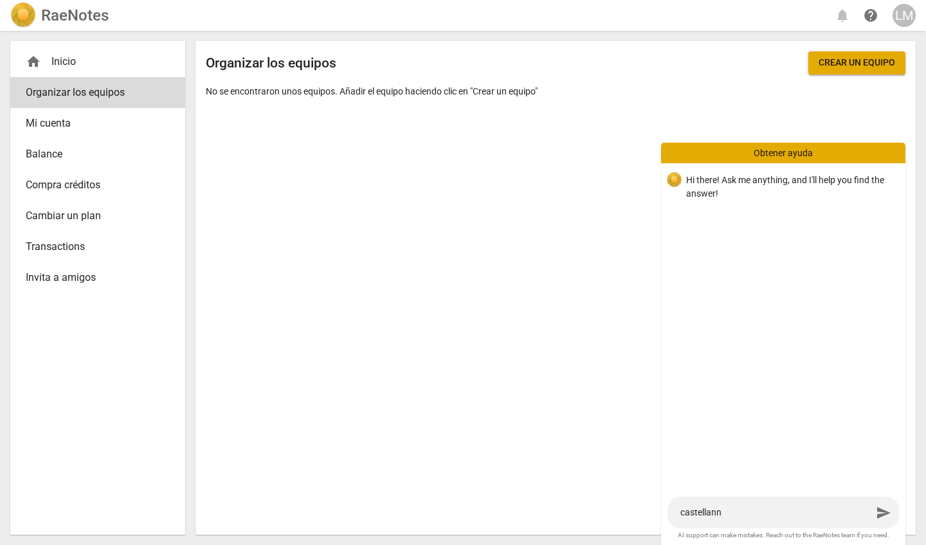
type textarea "castellan"
type textarea "castellano"
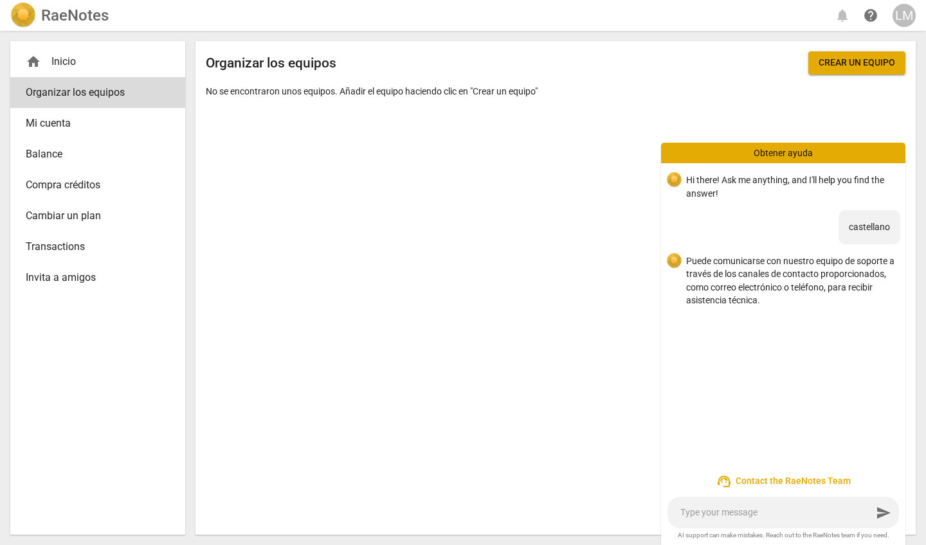
type textarea "q"
type textarea "qu"
type textarea "qui"
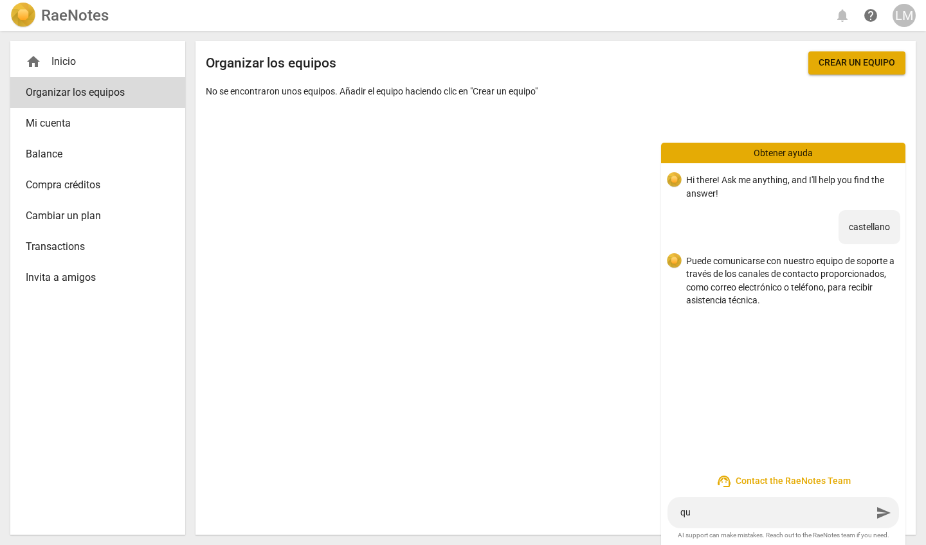
type textarea "qui"
type textarea "quie"
type textarea "quieo"
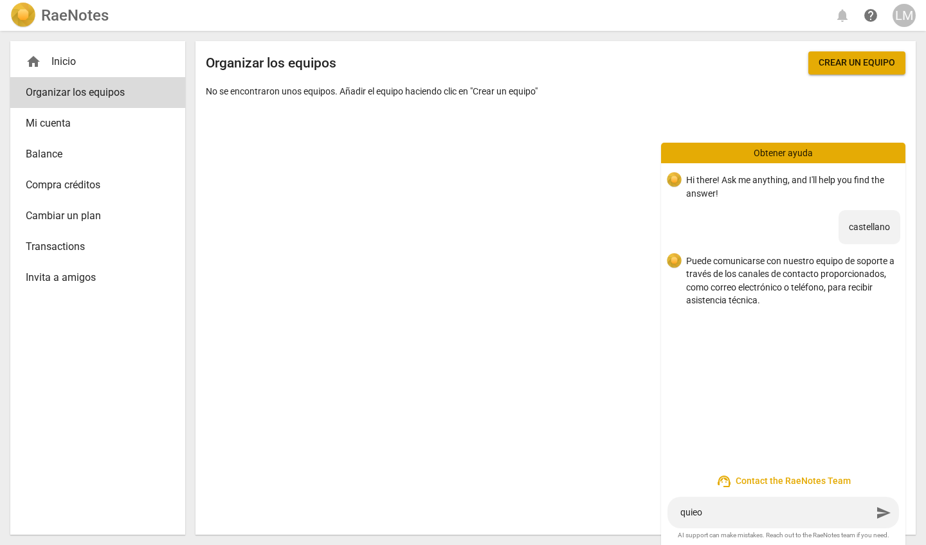
type textarea "quieor"
type textarea "quieo"
type textarea "quie"
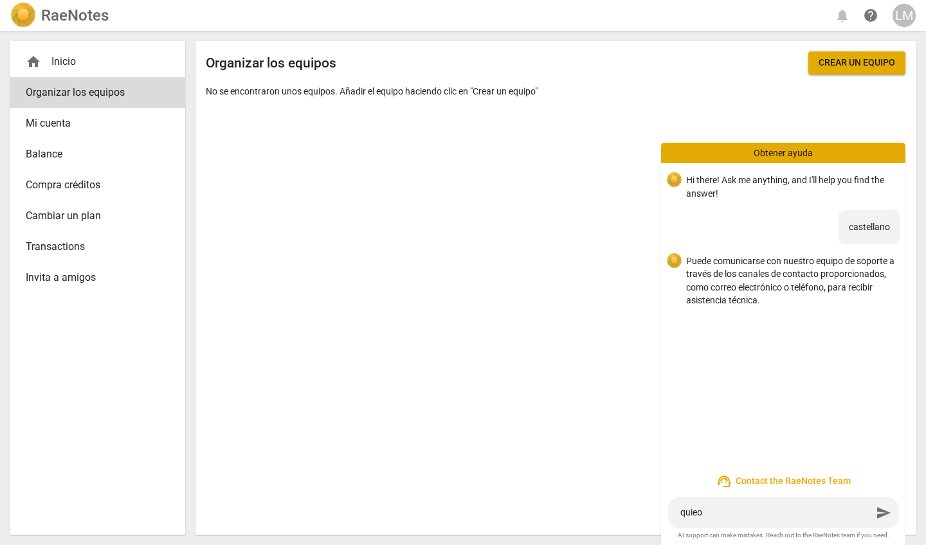
type textarea "quie"
type textarea "qui"
type textarea "quie"
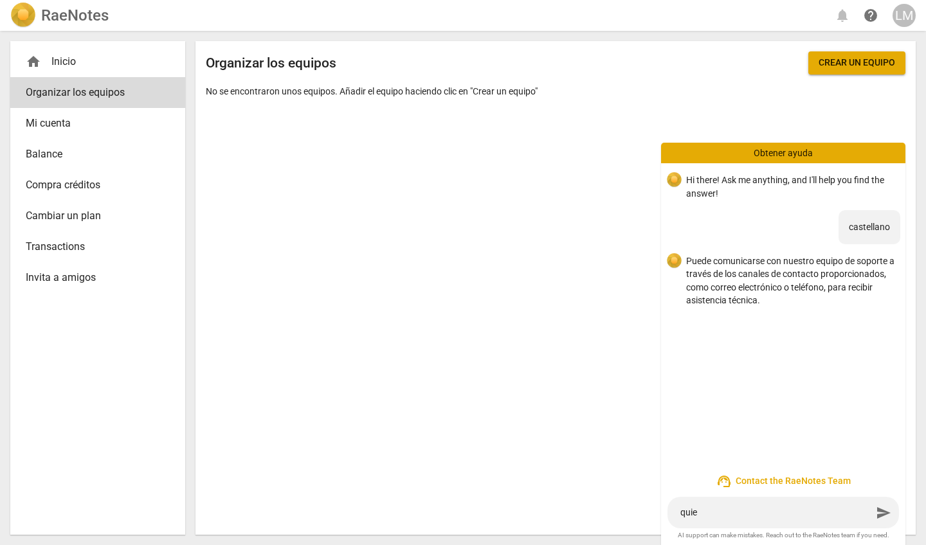
type textarea "quier"
type textarea "quiero"
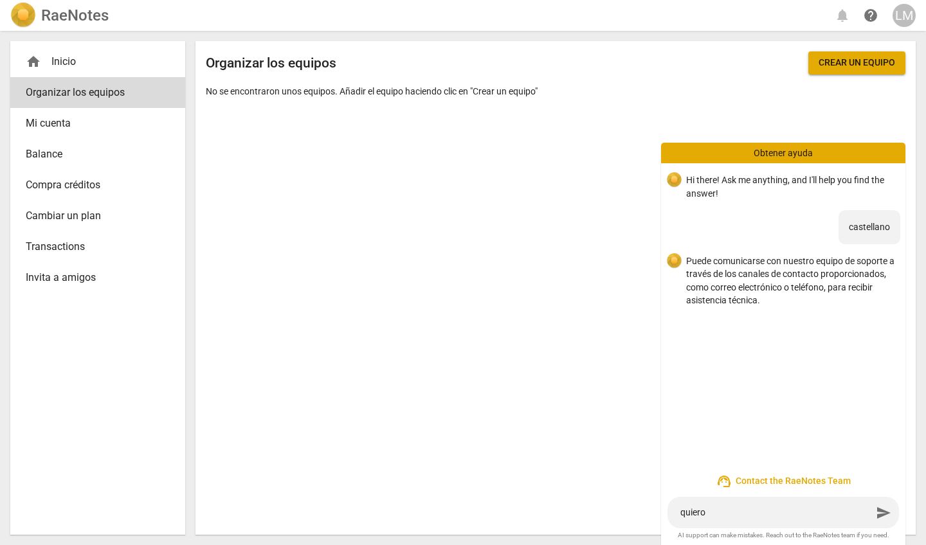
type textarea "quiero"
type textarea "quiero q"
type textarea "quiero qu"
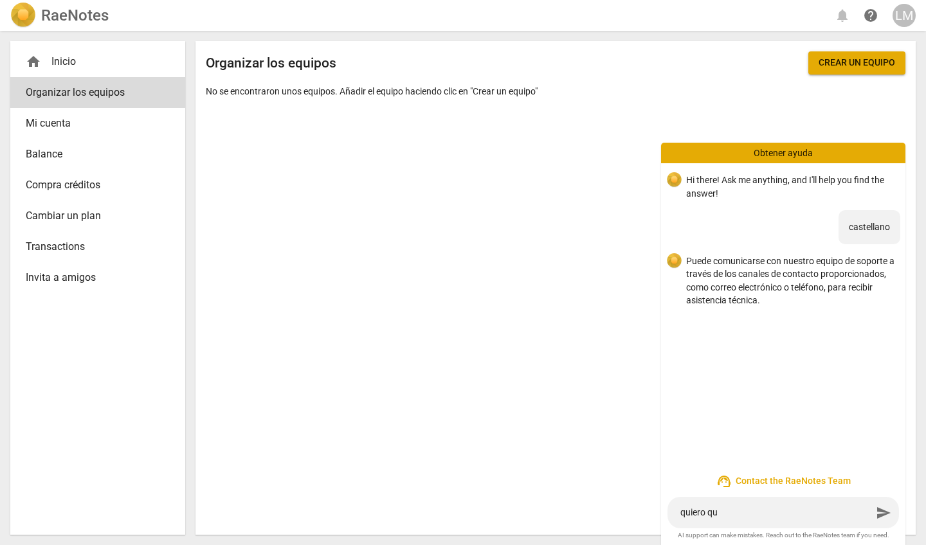
type textarea "quiero que"
type textarea "quiero que m"
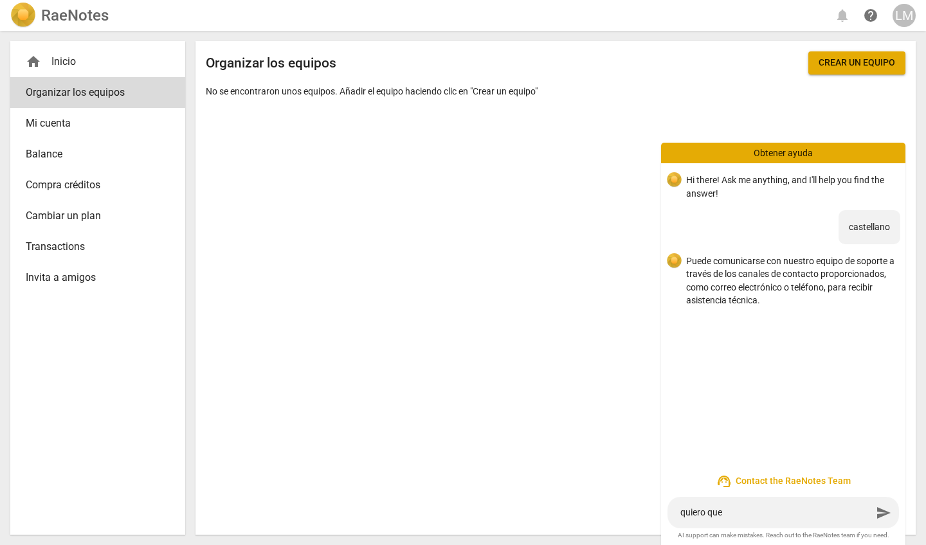
type textarea "quiero que m"
type textarea "quiero que me"
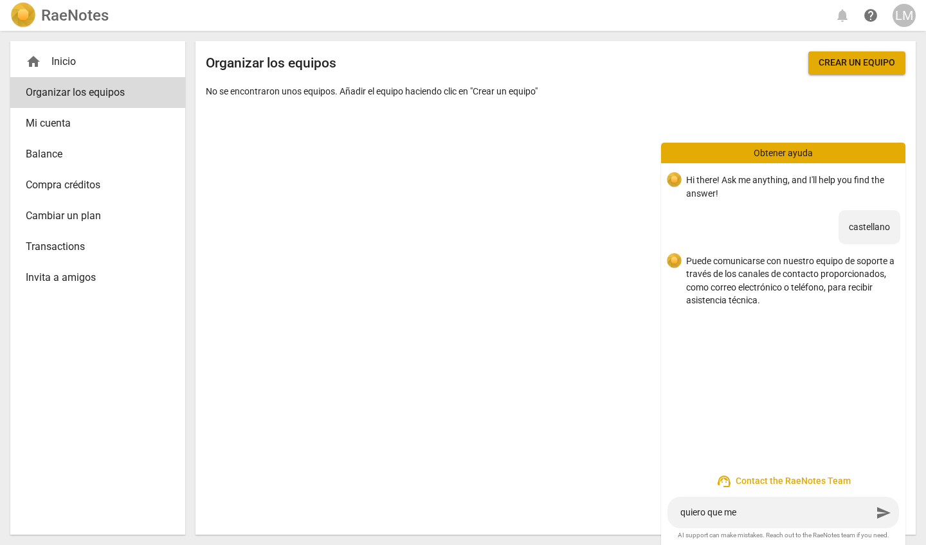
type textarea "quiero que me a"
type textarea "quiero que me ay"
type textarea "quiero que me ayu"
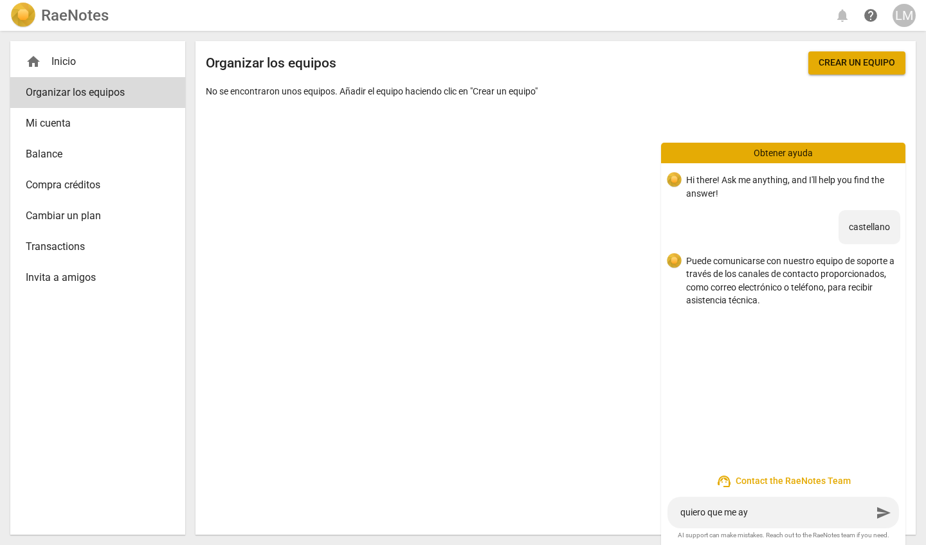
type textarea "quiero que me ayu"
type textarea "quiero que me ayud"
type textarea "quiero que me ayude"
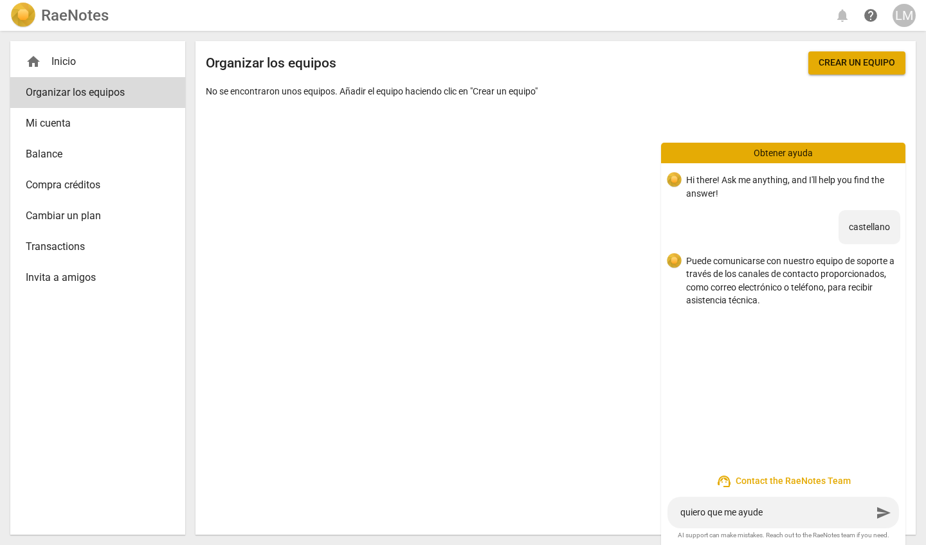
type textarea "quiero que me ayuden"
type textarea "quiero que me ayuden a"
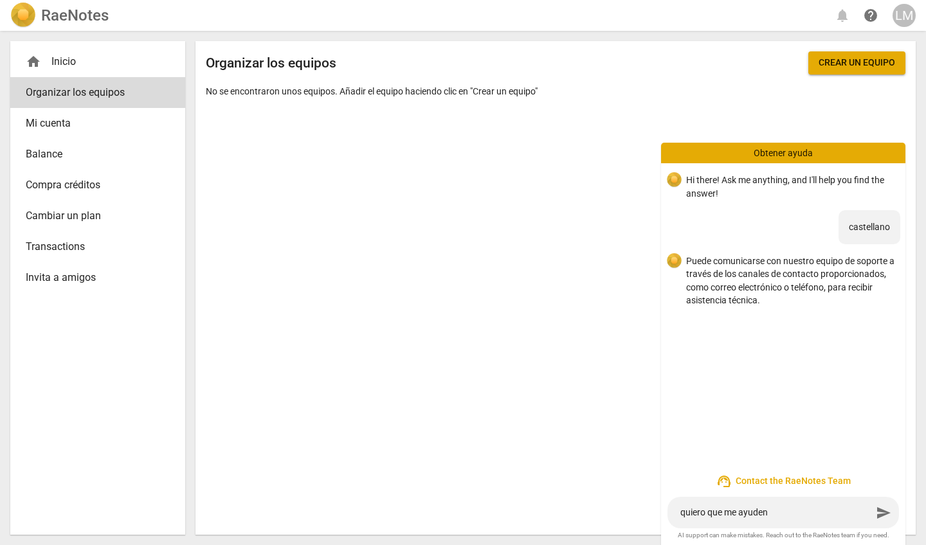
type textarea "quiero que me ayuden a"
type textarea "quiero que me ayuden a o"
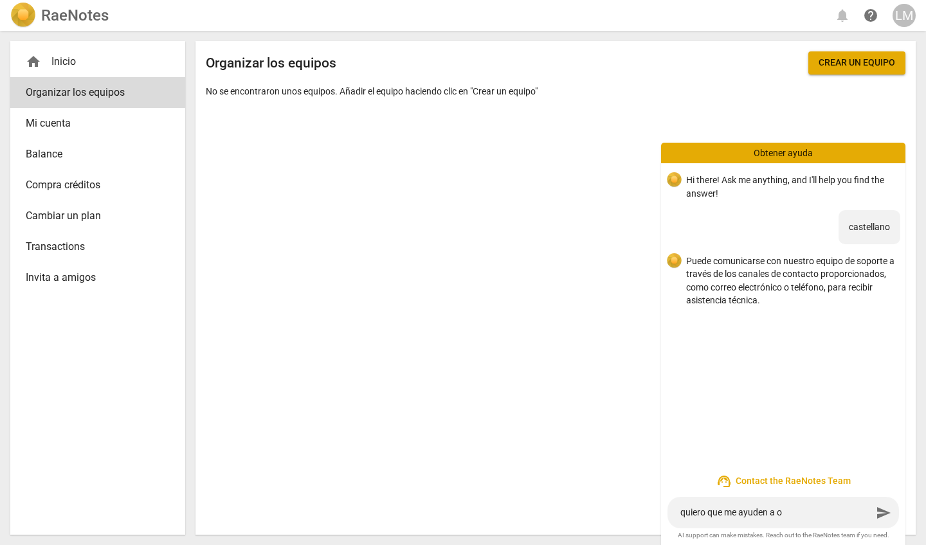
type textarea "quiero que me ayuden a or"
type textarea "quiero que me ayuden a ord"
type textarea "quiero que me ayuden a or"
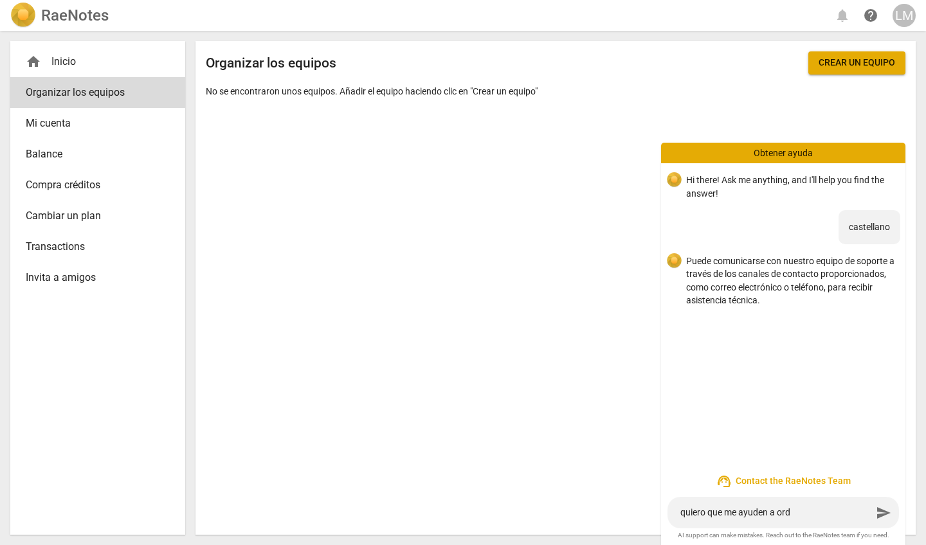
type textarea "quiero que me ayuden a or"
type textarea "quiero que me ayuden a o"
type textarea "quiero que me ayuden a"
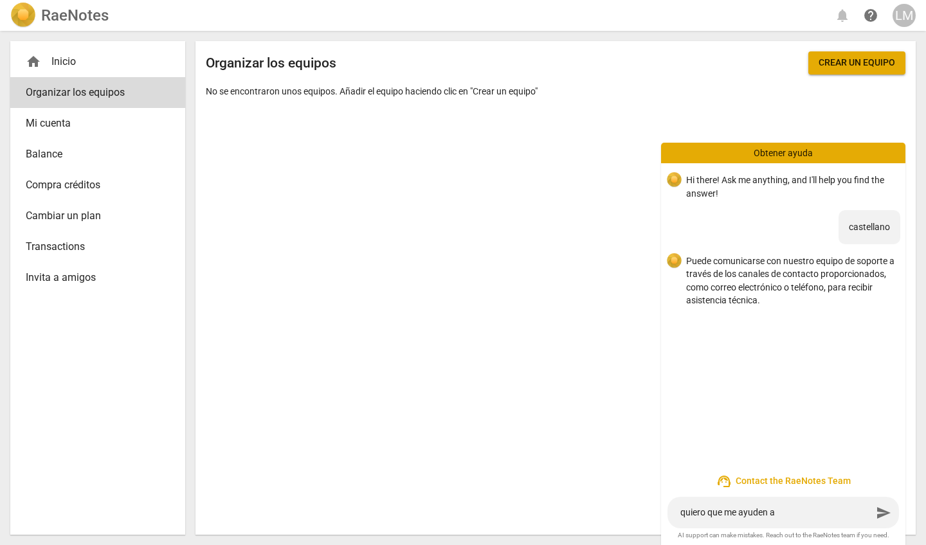
type textarea "quiero que me ayuden a b"
type textarea "quiero que me ayuden a bu"
type textarea "quiero que me ayuden a bus"
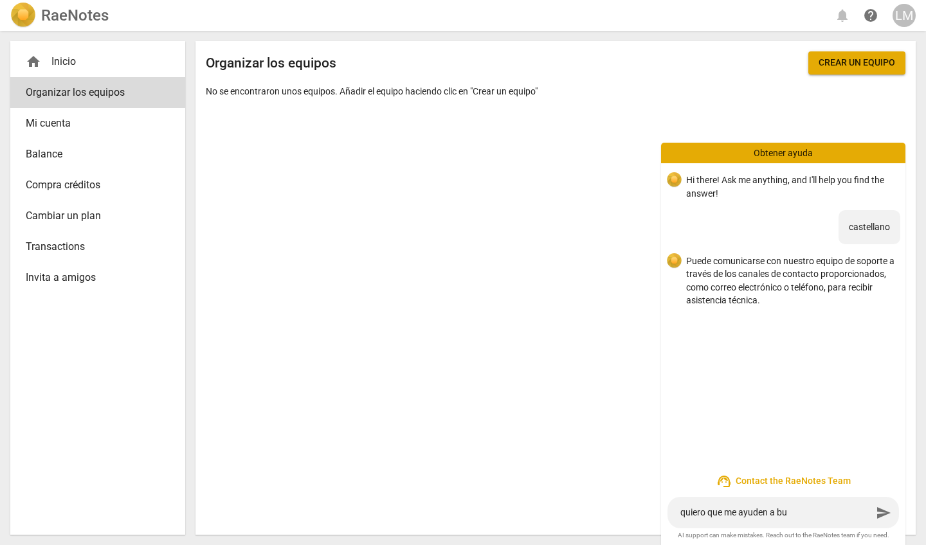
type textarea "quiero que me ayuden a bus"
type textarea "quiero que me ayuden a busc"
type textarea "quiero que me ayuden a buscr"
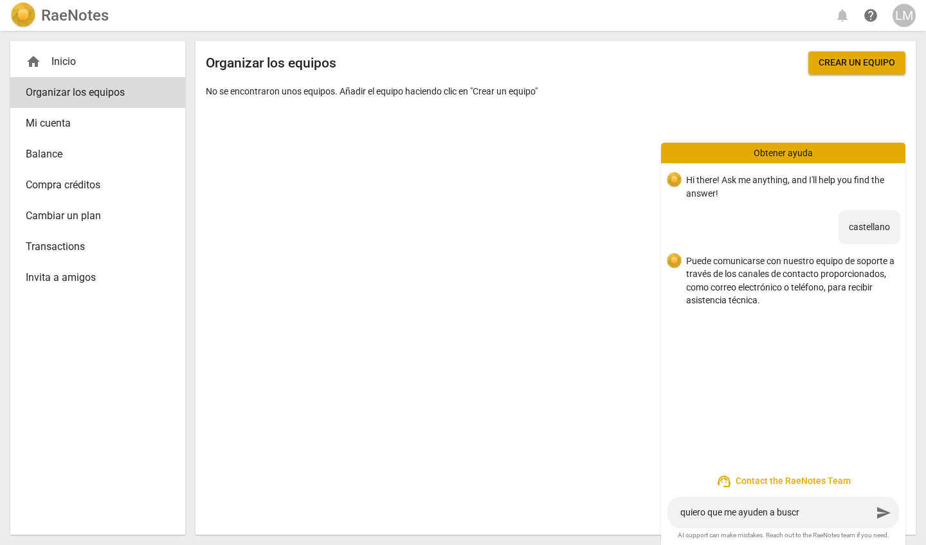
type textarea "quiero que me ayuden a busc"
type textarea "quiero que me ayuden a busca"
type textarea "quiero que me ayuden a buscar"
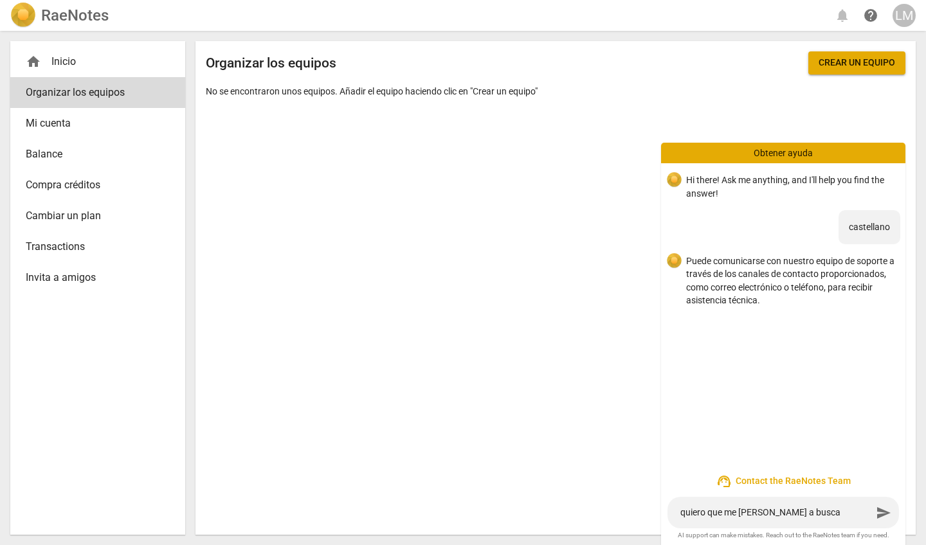
type textarea "quiero que me ayuden a buscar"
type textarea "quiero que me ayuden a buscar m"
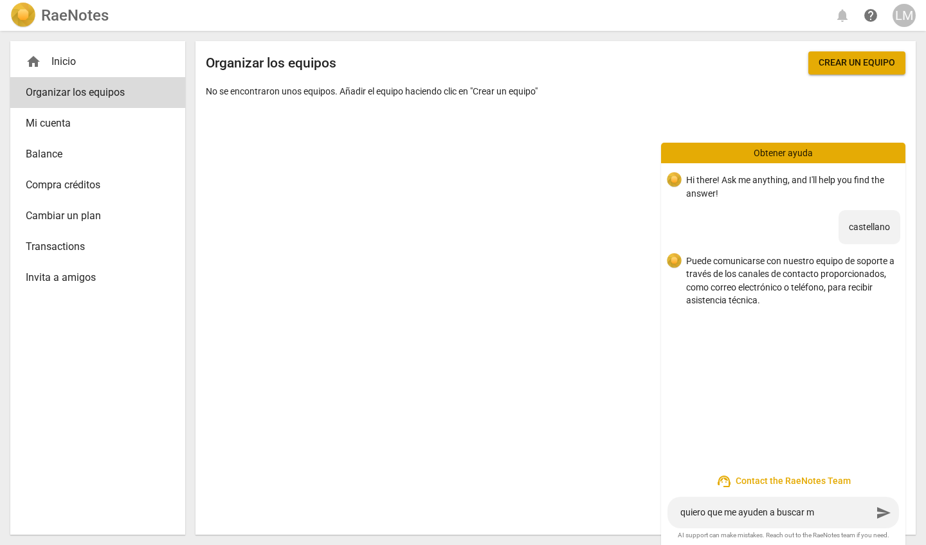
type textarea "quiero que me ayuden a buscar mi"
type textarea "quiero que me ayuden a buscar mis"
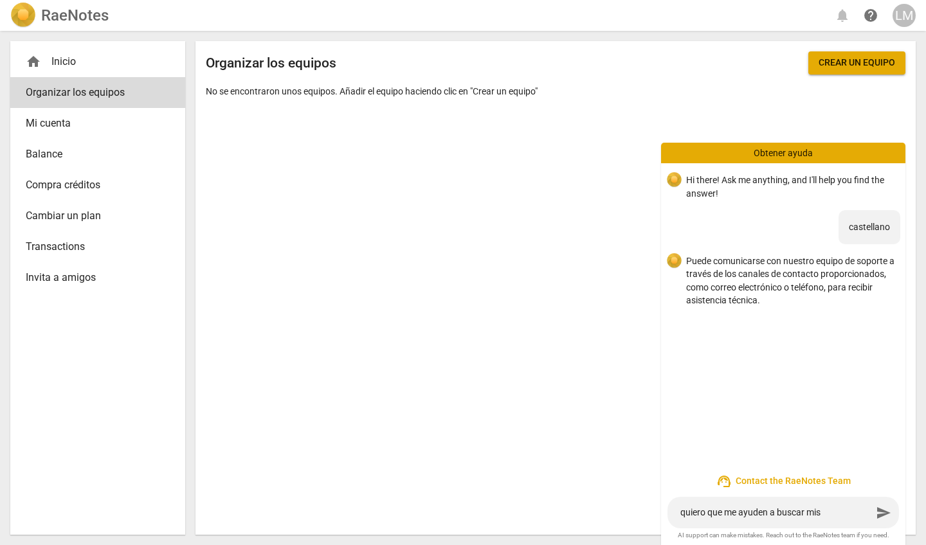
type textarea "quiero que me ayuden a buscar mis"
type textarea "quiero que me ayuden a buscar mis s"
type textarea "quiero que me ayuden a buscar mis se"
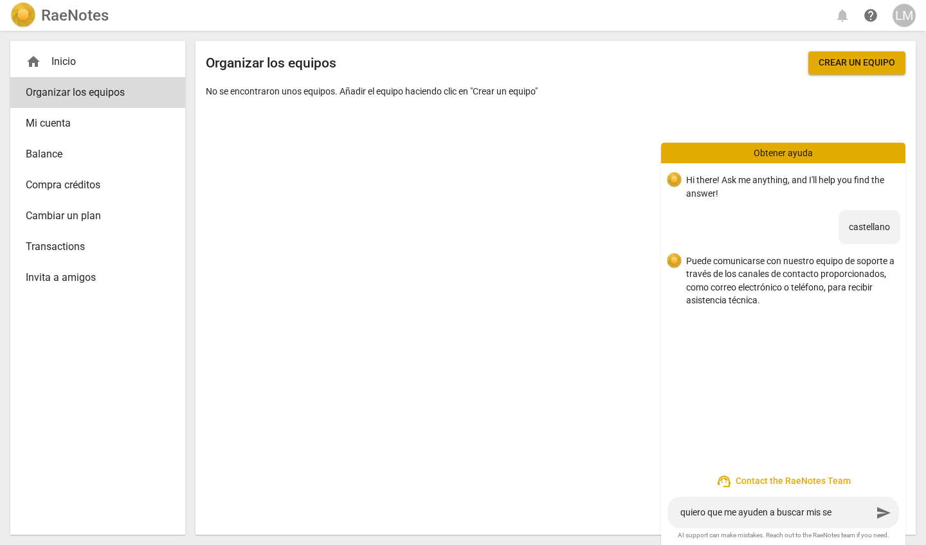
type textarea "quiero que me ayuden a buscar mis ses"
type textarea "quiero que me ayuden a buscar mis sesi"
type textarea "quiero que me ayuden a buscar mis sesio"
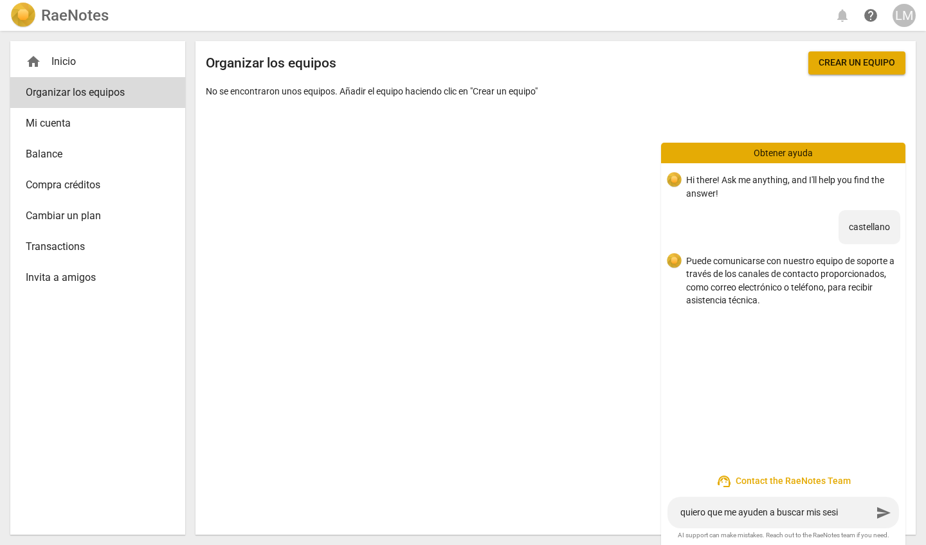
type textarea "quiero que me ayuden a buscar mis sesio"
type textarea "quiero que me ayuden a buscar mis sesion"
type textarea "quiero que me ayuden a buscar mis sesione"
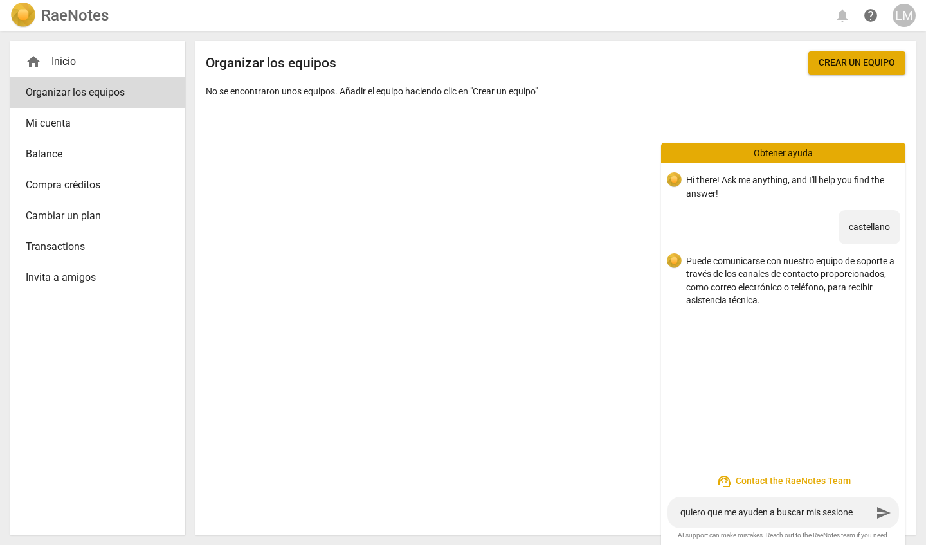
type textarea "quiero que me ayuden a buscar mis sesiones"
type textarea "quiero que me ayuden a buscar mis sesiones,"
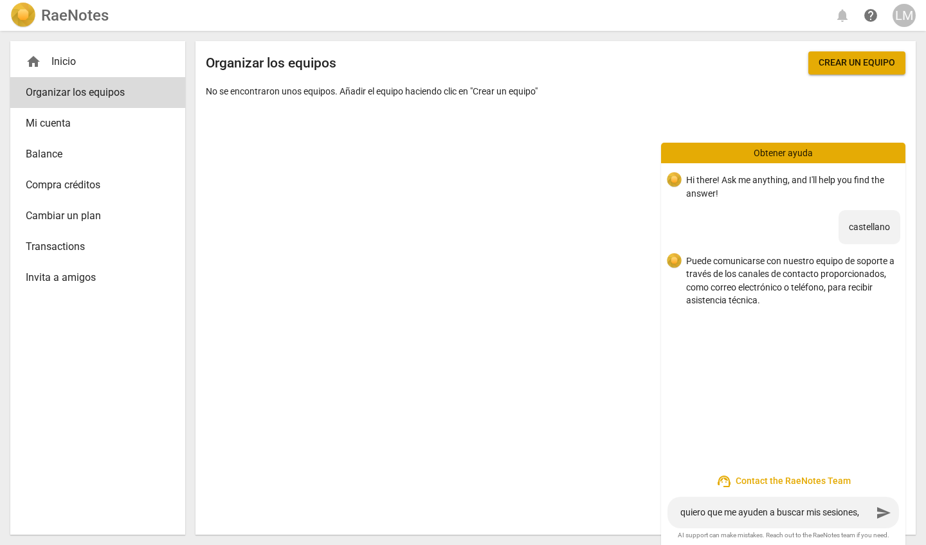
type textarea "quiero que me ayuden a buscar mis sesiones,"
type textarea "quiero que me ayuden a buscar mis sesiones, n"
type textarea "quiero que me ayuden a buscar mis sesiones, no"
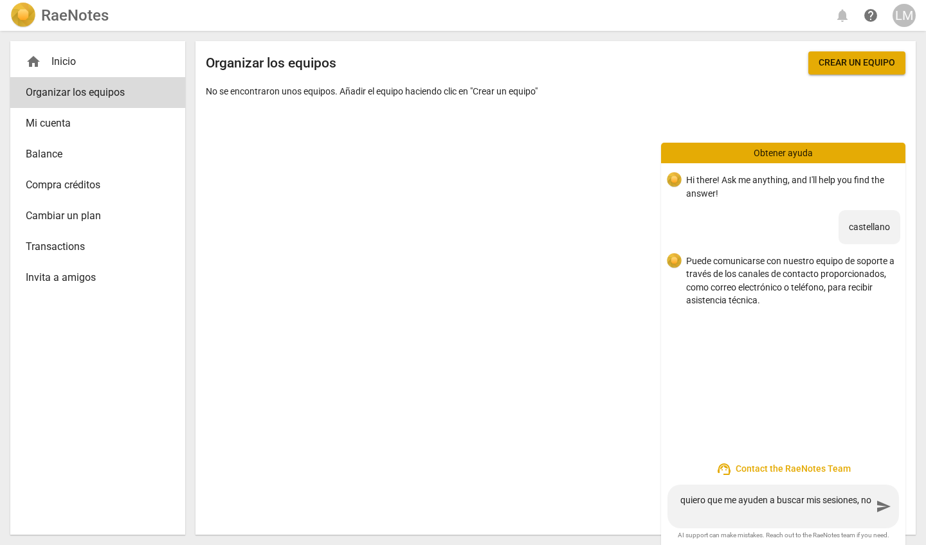
type textarea "quiero que me ayuden a buscar mis sesiones, nos"
type textarea "quiero que me ayuden a buscar mis sesiones, no"
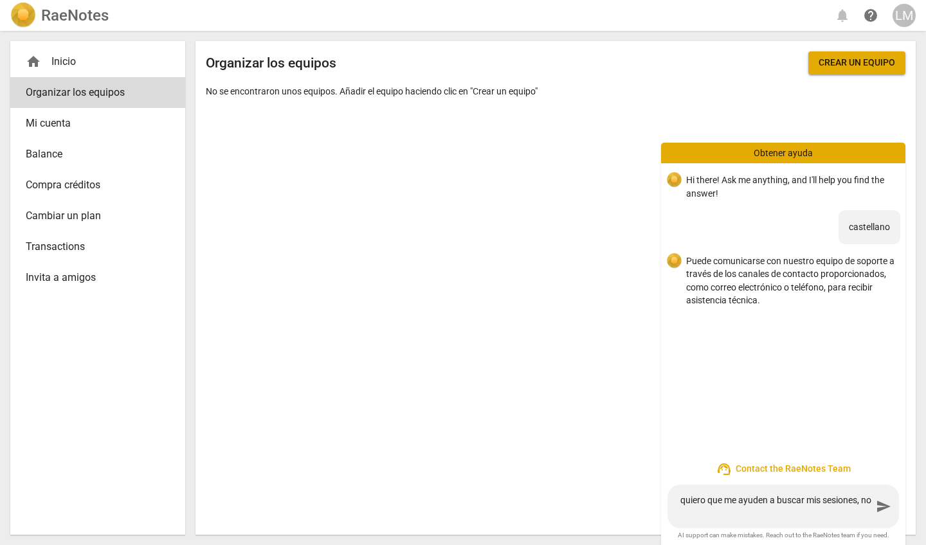
type textarea "quiero que me ayuden a buscar mis sesiones, no"
type textarea "quiero que me ayuden a buscar mis sesiones, no l"
type textarea "quiero que me ayuden a buscar mis sesiones, no la"
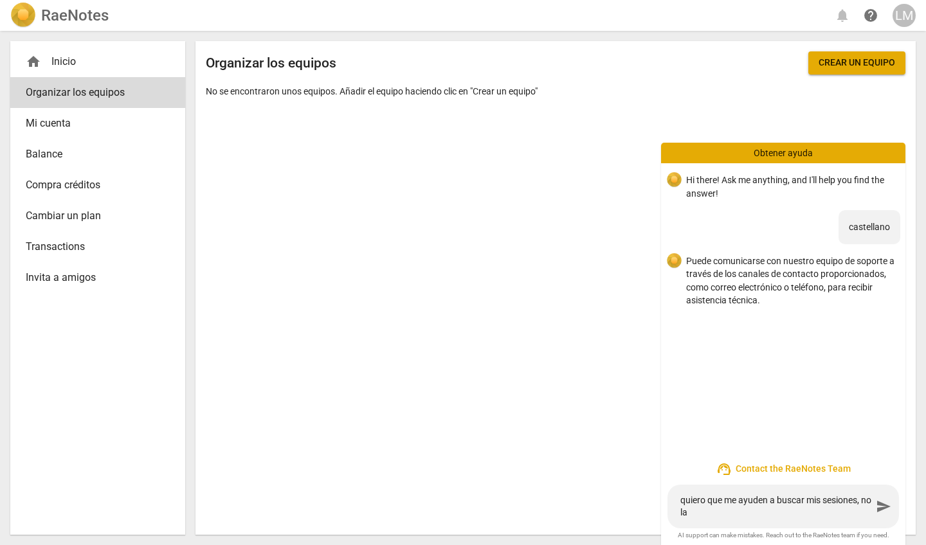
type textarea "quiero que me ayuden a buscar mis sesiones, no las"
type textarea "quiero que me ayuden a buscar mis sesiones, no las e"
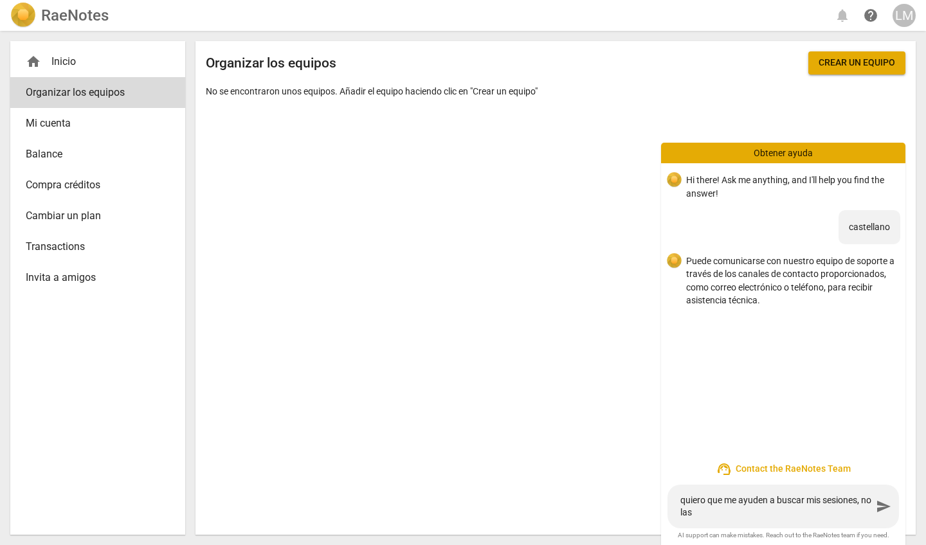
type textarea "quiero que me ayuden a buscar mis sesiones, no las e"
type textarea "quiero que me ayuden a buscar mis sesiones, no las en"
type textarea "quiero que me ayuden a buscar mis sesiones, no las enc"
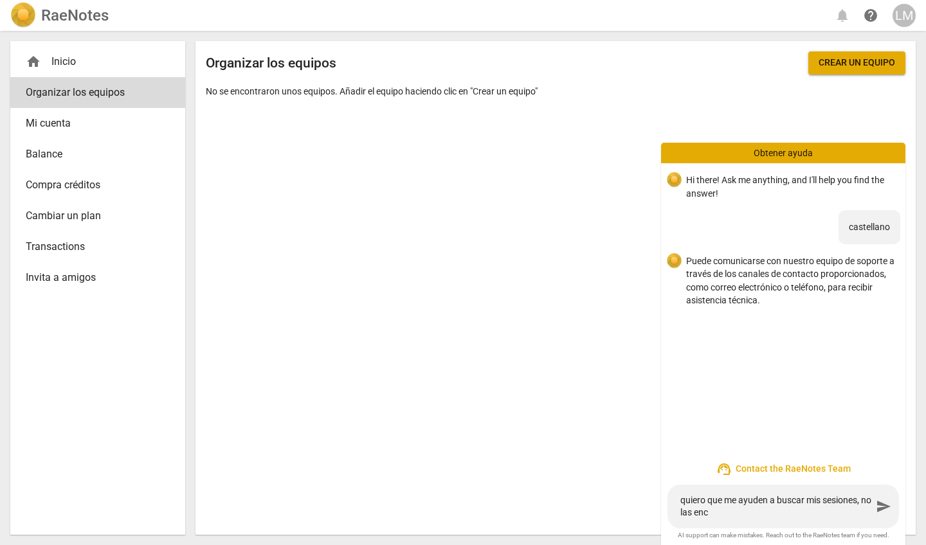
type textarea "quiero que me ayuden a buscar mis sesiones, no las encu"
type textarea "quiero que me ayuden a buscar mis sesiones, no las encue"
type textarea "quiero que me ayuden a buscar mis sesiones, no las encuen"
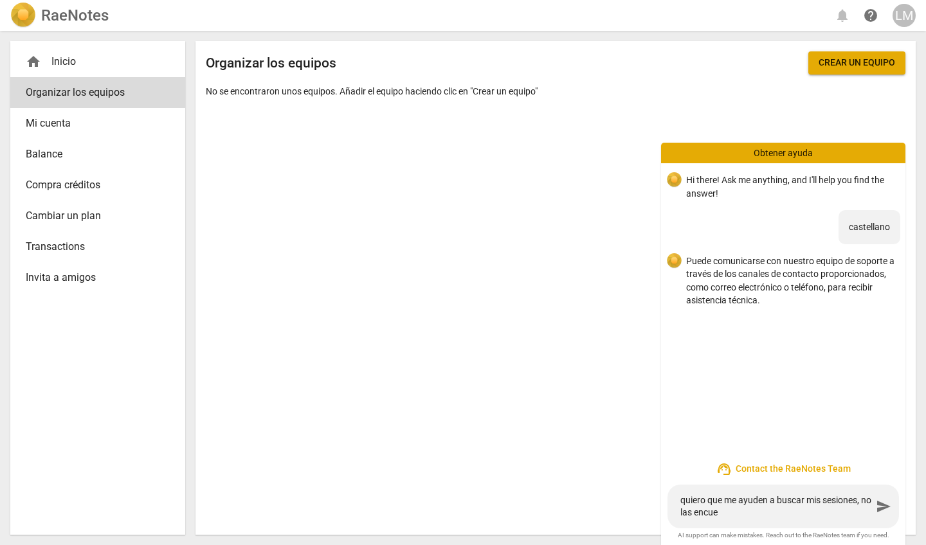
type textarea "quiero que me ayuden a buscar mis sesiones, no las encuen"
type textarea "quiero que me ayuden a buscar mis sesiones, no las encuent"
type textarea "quiero que me ayuden a buscar mis sesiones, no las encuentr"
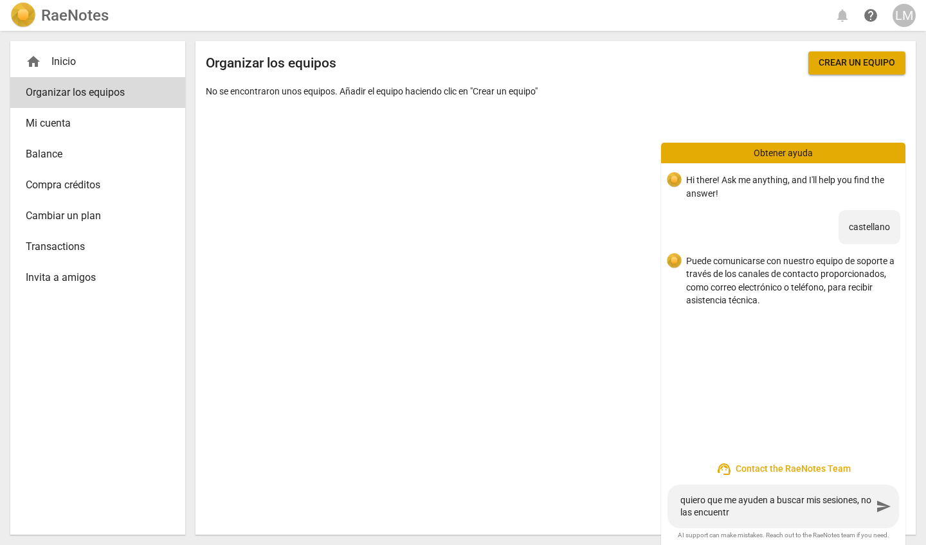
type textarea "quiero que me ayuden a buscar mis sesiones, no las encuentro"
type textarea "quiero que me ayuden a buscar mis sesiones, no las encuentro."
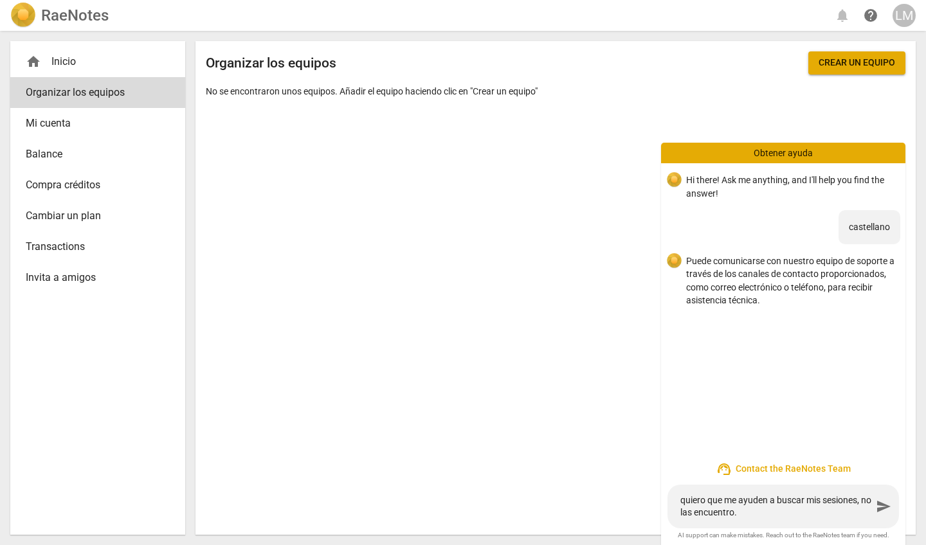
type textarea "quiero que me ayuden a buscar mis sesiones, no las encuentro."
type textarea "quiero que me ayuden a buscar mis sesiones, no las encuentro. u"
type textarea "quiero que me ayuden a buscar mis sesiones, no las encuentro. us"
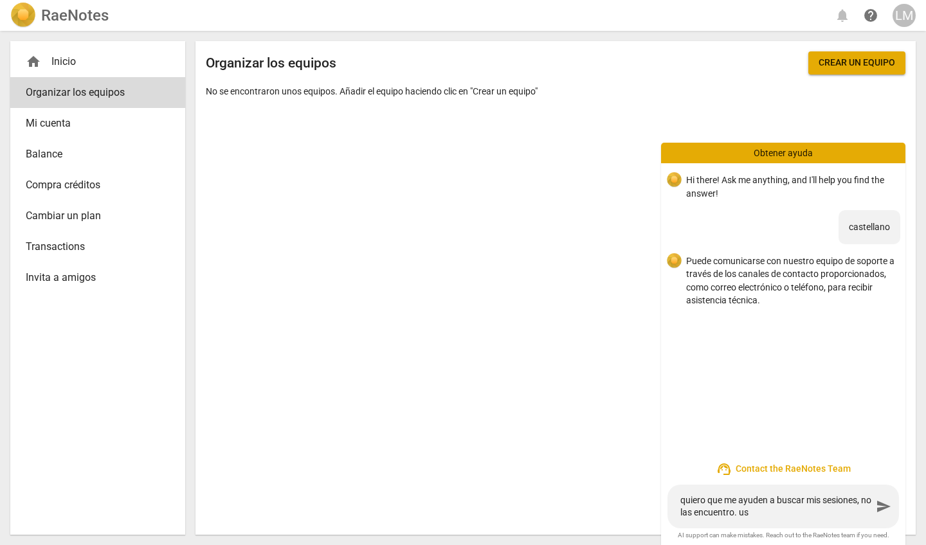
type textarea "quiero que me ayuden a buscar mis sesiones, no las encuentro. ust"
type textarea "quiero que me ayuden a buscar mis sesiones, no las encuentro. uste"
type textarea "quiero que me ayuden a buscar mis sesiones, no las encuentro. usted"
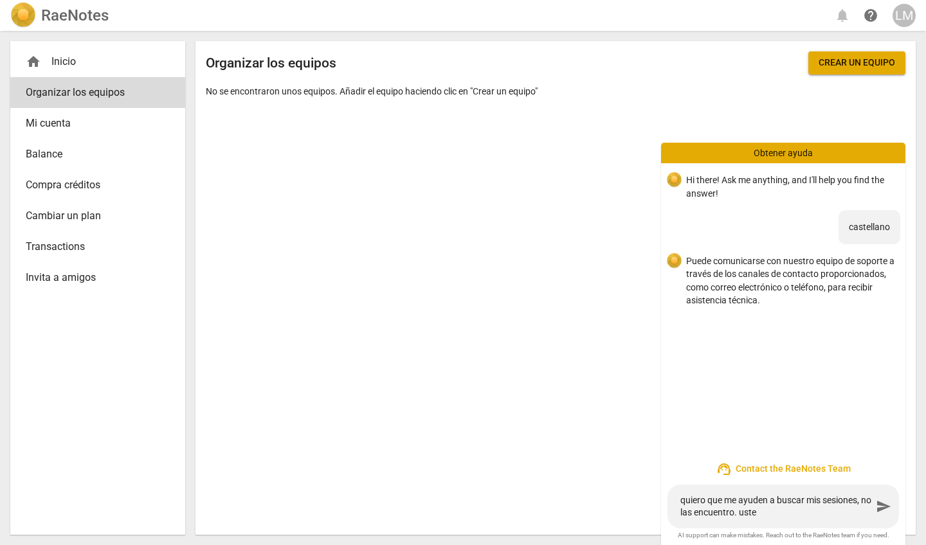
type textarea "quiero que me ayuden a buscar mis sesiones, no las encuentro. usted"
type textarea "quiero que me ayuden a buscar mis sesiones, no las encuentro. ustede"
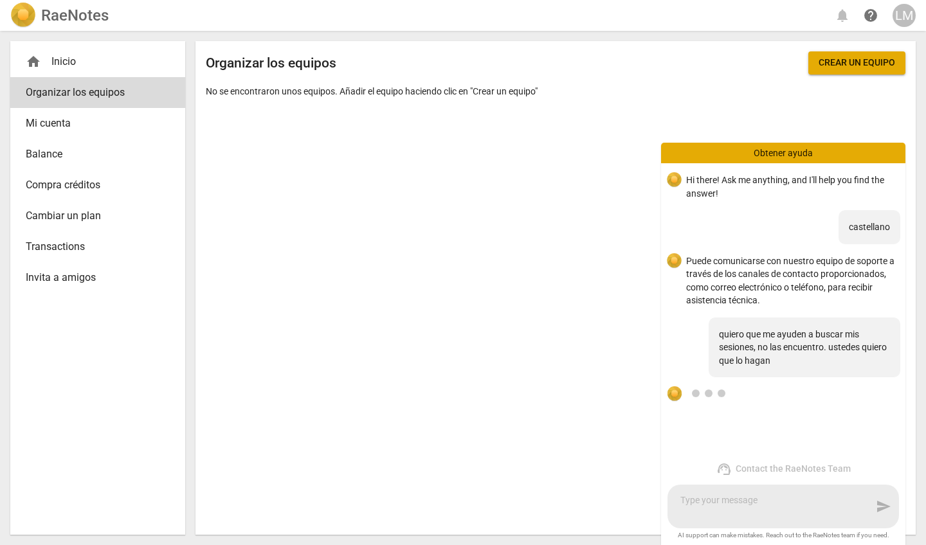
scroll to position [15, 0]
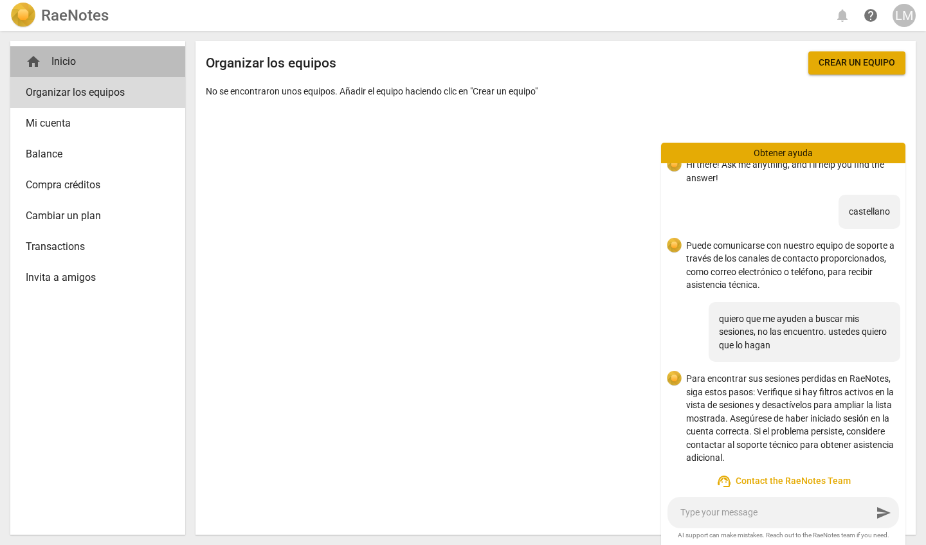
click at [68, 62] on div "home Inicio" at bounding box center [93, 61] width 134 height 15
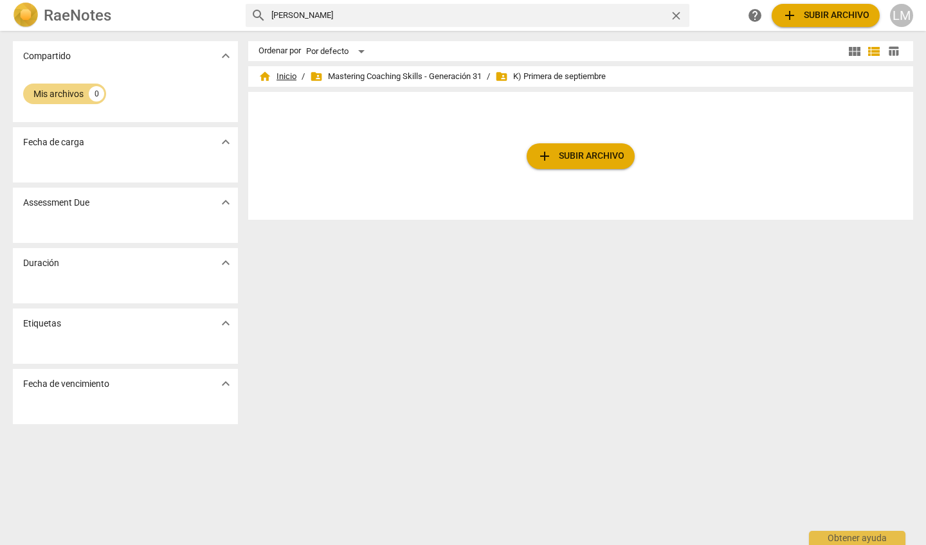
click at [282, 76] on span "home Inicio" at bounding box center [277, 76] width 38 height 13
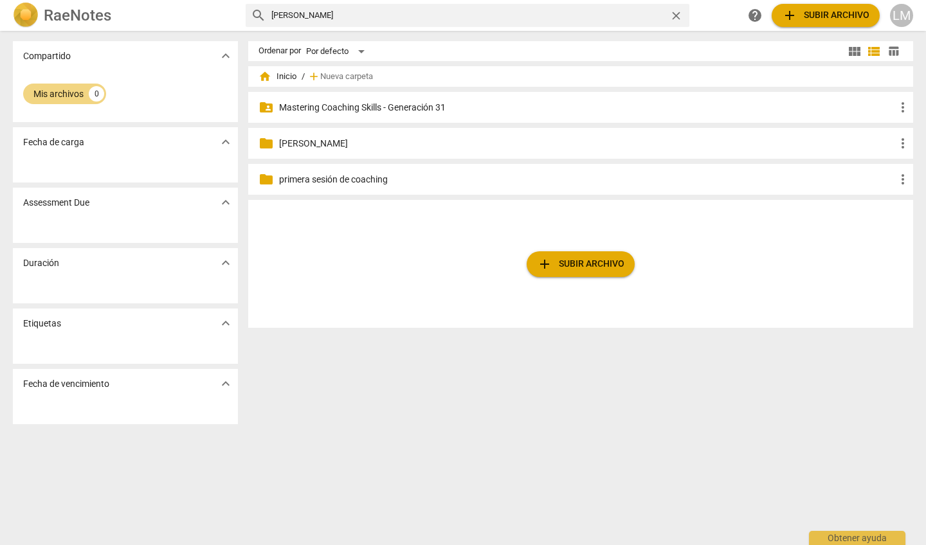
click at [318, 109] on p "Mastering Coaching Skills - Generación 31" at bounding box center [587, 108] width 616 height 14
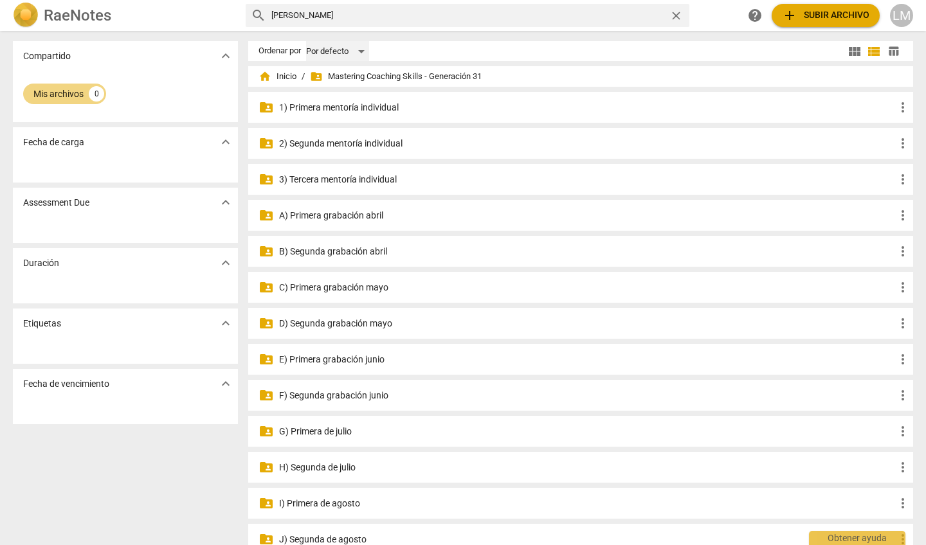
click at [363, 52] on div "Por defecto" at bounding box center [337, 51] width 63 height 21
click at [352, 51] on li "Por defecto" at bounding box center [343, 51] width 76 height 24
click at [361, 52] on div "Por defecto" at bounding box center [337, 51] width 63 height 21
click at [352, 75] on li "Relevancia" at bounding box center [343, 76] width 76 height 24
click at [356, 50] on div "Relevancia" at bounding box center [336, 51] width 60 height 21
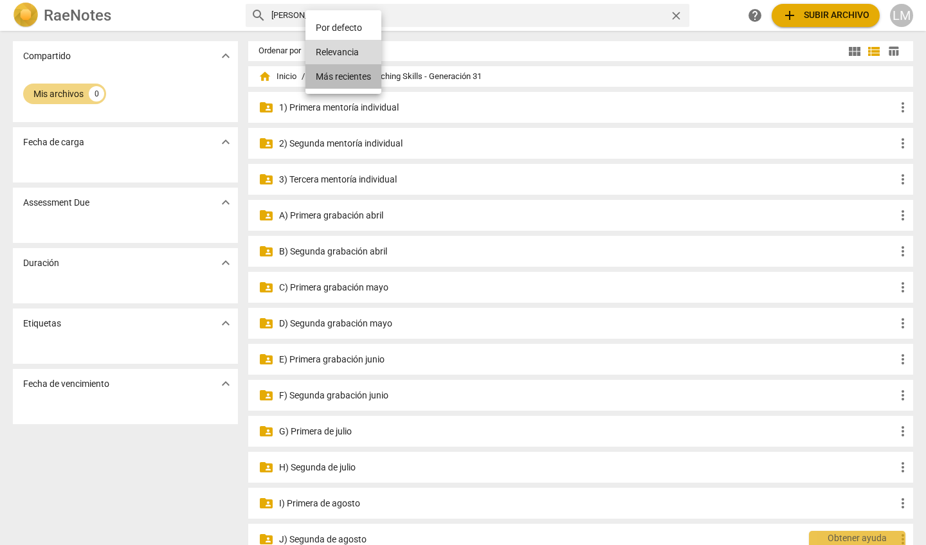
click at [356, 77] on li "Más recientes" at bounding box center [343, 76] width 76 height 24
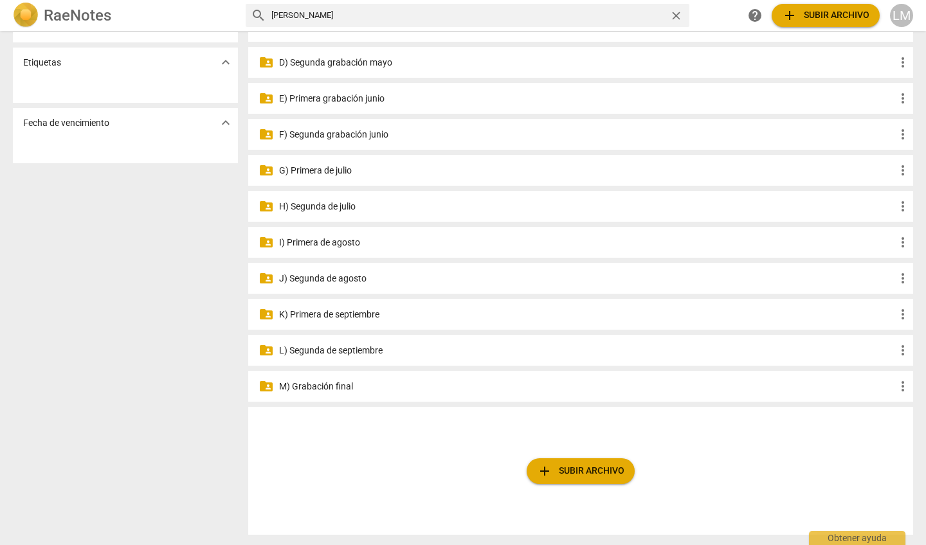
scroll to position [261, 0]
click at [347, 312] on p "K) Primera de septiembre" at bounding box center [587, 315] width 616 height 14
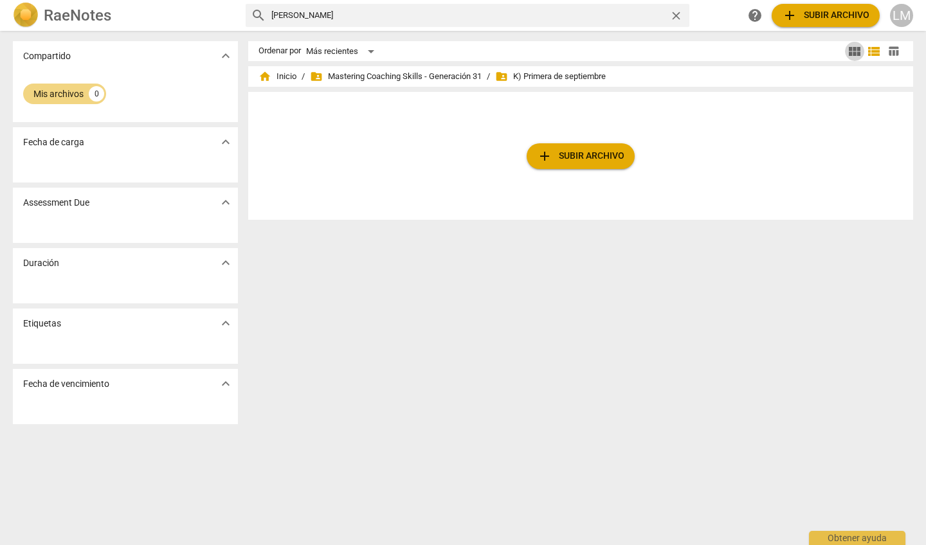
click at [458, 45] on span "view_module" at bounding box center [854, 51] width 15 height 15
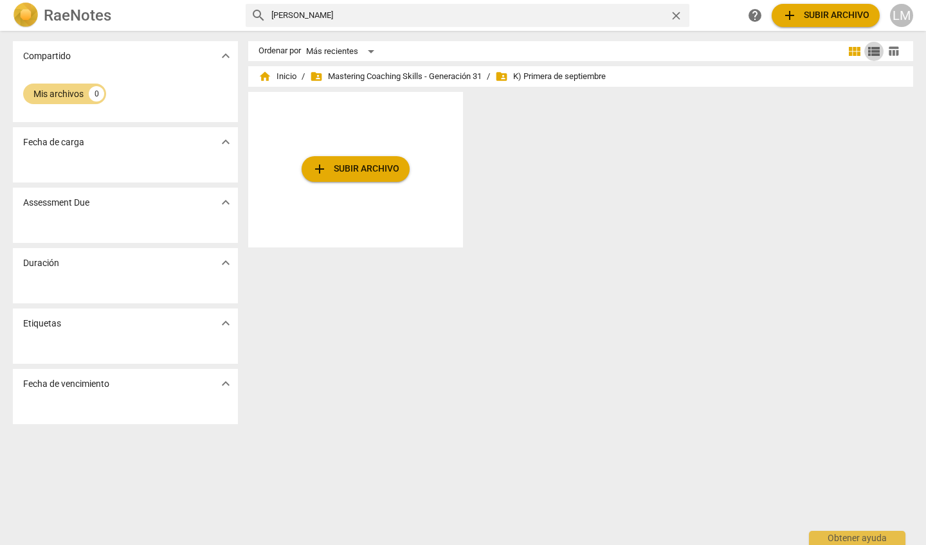
click at [458, 48] on span "view_list" at bounding box center [873, 51] width 15 height 15
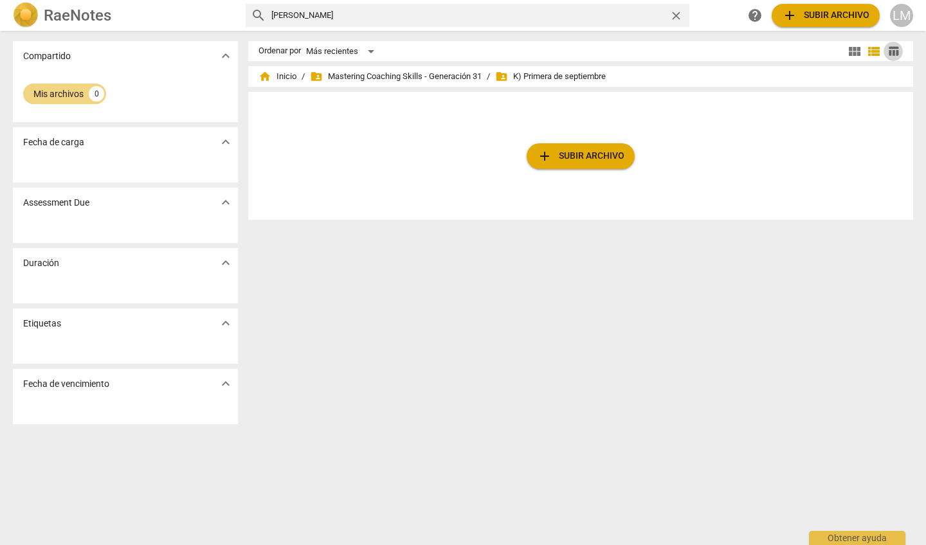
click at [458, 51] on span "table_chart" at bounding box center [893, 51] width 12 height 12
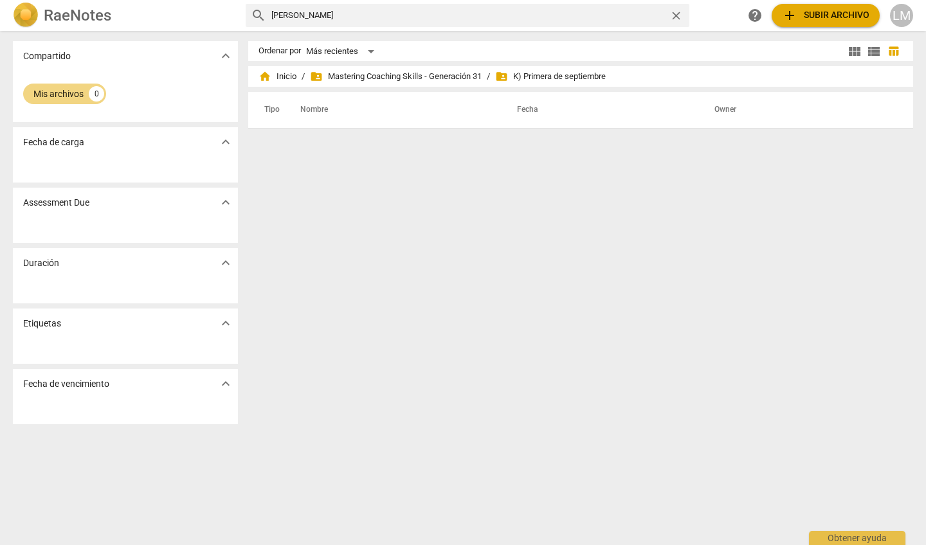
click at [269, 109] on th "Tipo" at bounding box center [269, 110] width 31 height 36
click at [67, 144] on p "Fecha de carga" at bounding box center [53, 143] width 61 height 14
click at [228, 145] on span "expand_more" at bounding box center [225, 141] width 15 height 15
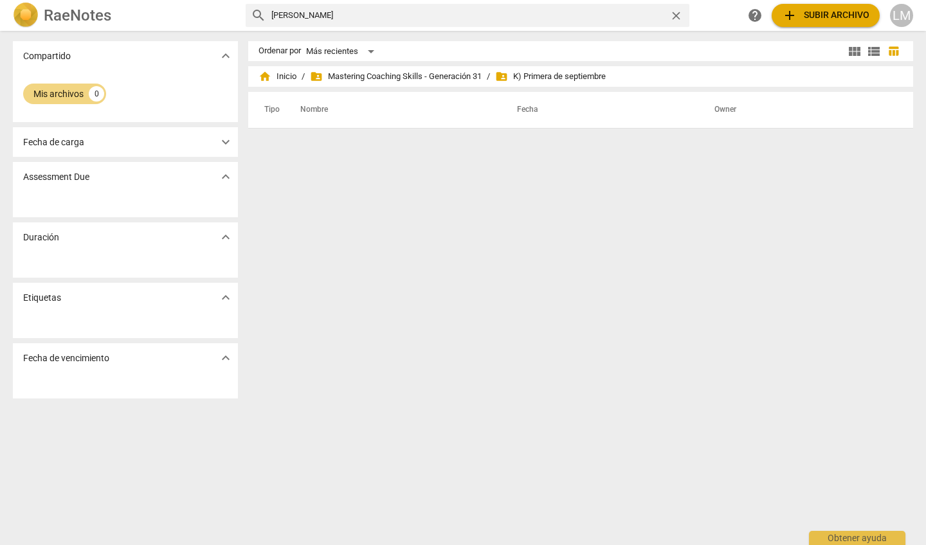
click at [228, 145] on span "expand_more" at bounding box center [225, 141] width 15 height 15
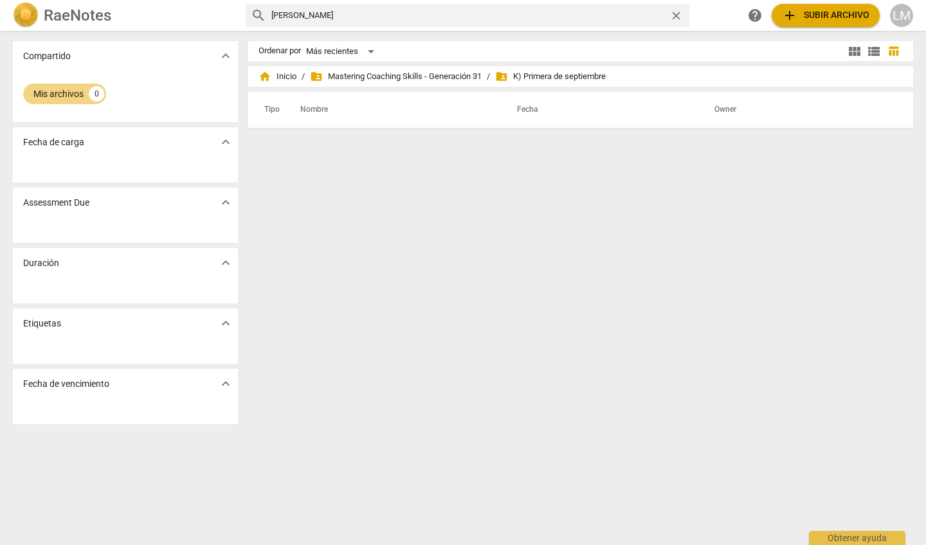
click at [174, 266] on div "Duración expand_more" at bounding box center [125, 263] width 225 height 30
click at [55, 94] on div "Mis archivos" at bounding box center [58, 93] width 50 height 13
click at [331, 15] on input "milagros rubio" at bounding box center [467, 15] width 393 height 21
click at [458, 14] on span "close" at bounding box center [676, 16] width 14 height 14
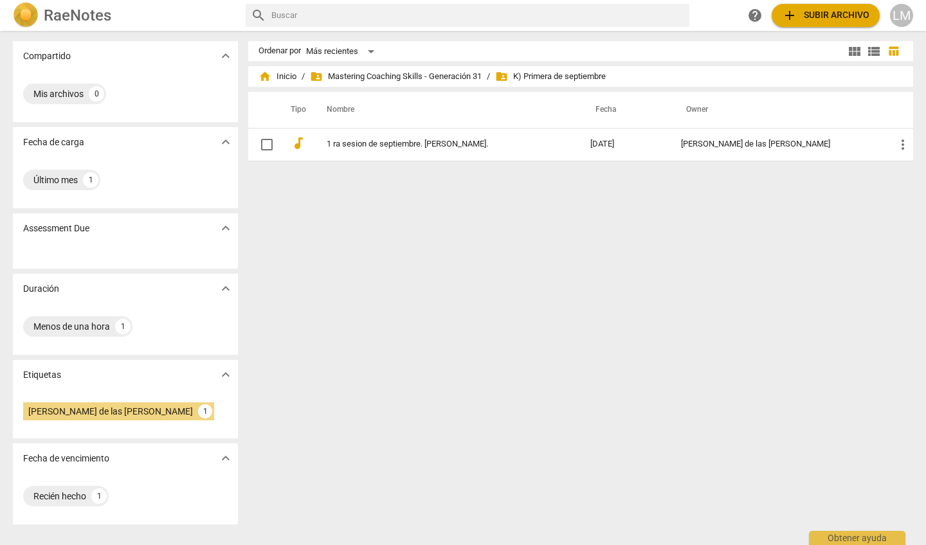
click at [458, 16] on div "LM" at bounding box center [901, 15] width 23 height 23
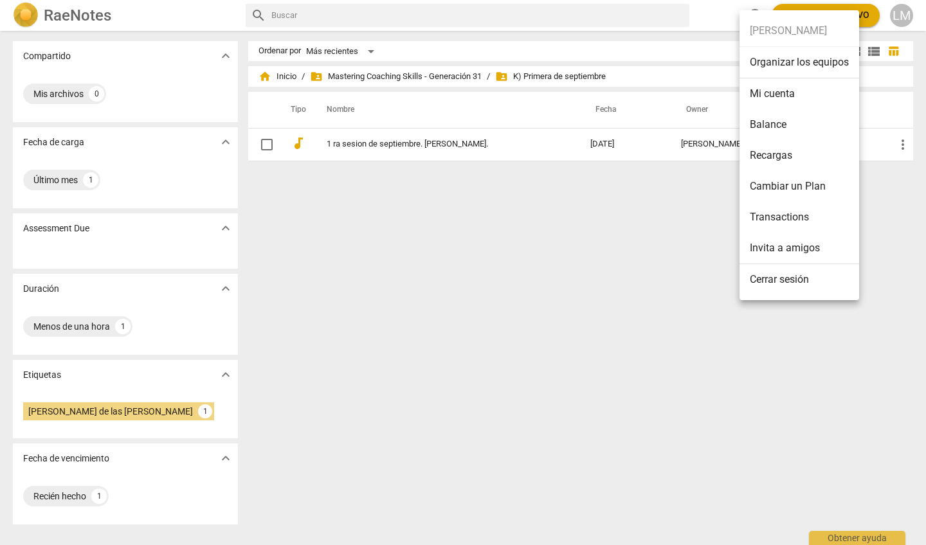
click at [458, 29] on ul "Luz María Milagros Rubio Bowden Organizar los equipos Mi cuenta Balance Recarga…" at bounding box center [799, 155] width 120 height 290
click at [458, 64] on li "Organizar los equipos" at bounding box center [799, 63] width 120 height 32
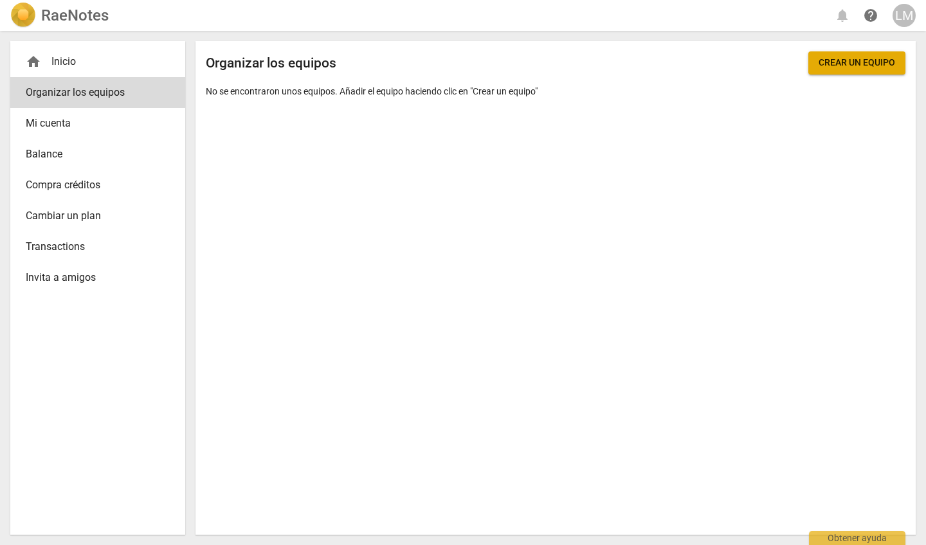
click at [458, 9] on div "LM" at bounding box center [903, 15] width 23 height 23
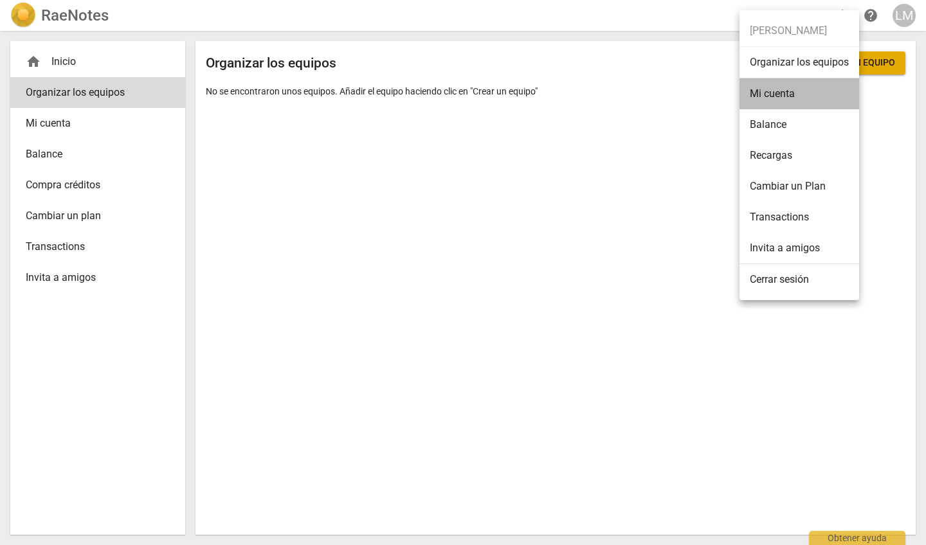
click at [458, 98] on li "Mi cuenta" at bounding box center [799, 93] width 120 height 31
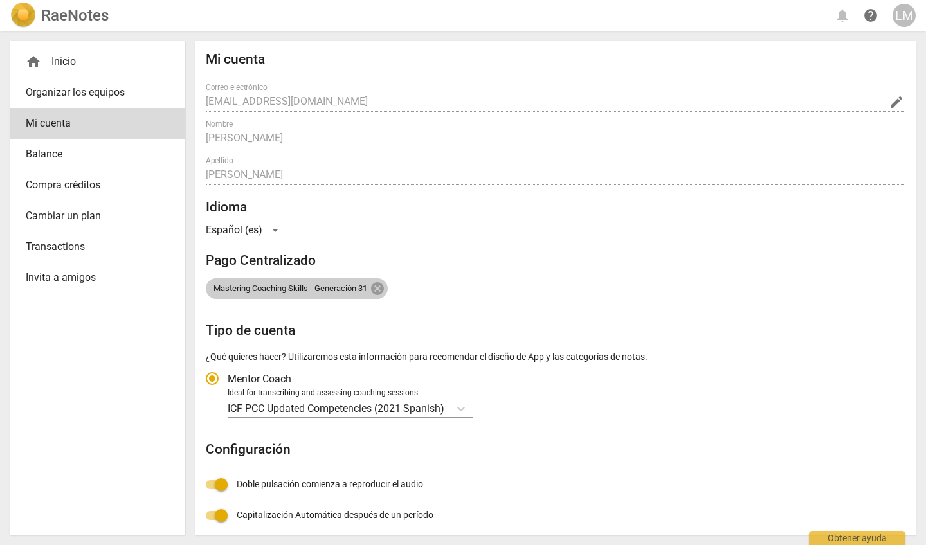
click at [352, 286] on span "Mastering Coaching Skills - Generación 31" at bounding box center [290, 289] width 169 height 10
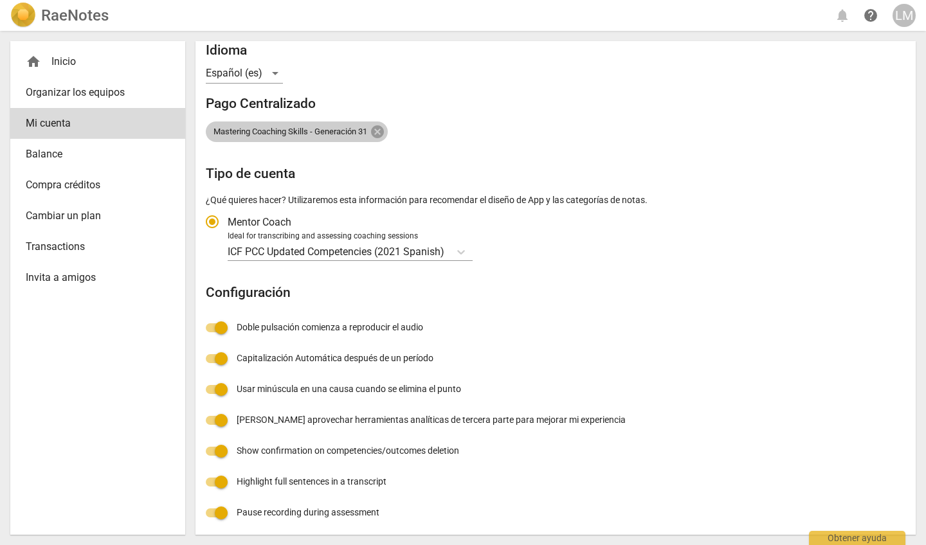
scroll to position [156, 0]
click at [416, 247] on p "ICF PCC Updated Competencies (2021 Spanish)" at bounding box center [336, 252] width 217 height 15
click at [0, 0] on input "Ideal for transcribing and assessing coaching sessions ICF PCC Updated Competen…" at bounding box center [0, 0] width 0 height 0
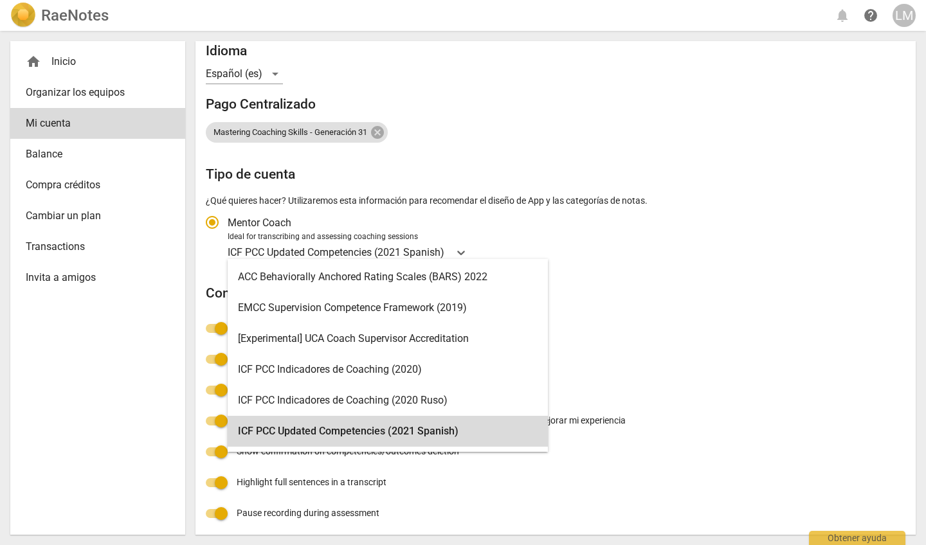
click at [458, 243] on div "ICF PCC Updated Competencies (2021 Spanish) selected, 6 of 19. 19 results avail…" at bounding box center [565, 252] width 674 height 19
click at [0, 0] on input "Ideal for transcribing and assessing coaching sessions ICF PCC Updated Competen…" at bounding box center [0, 0] width 0 height 0
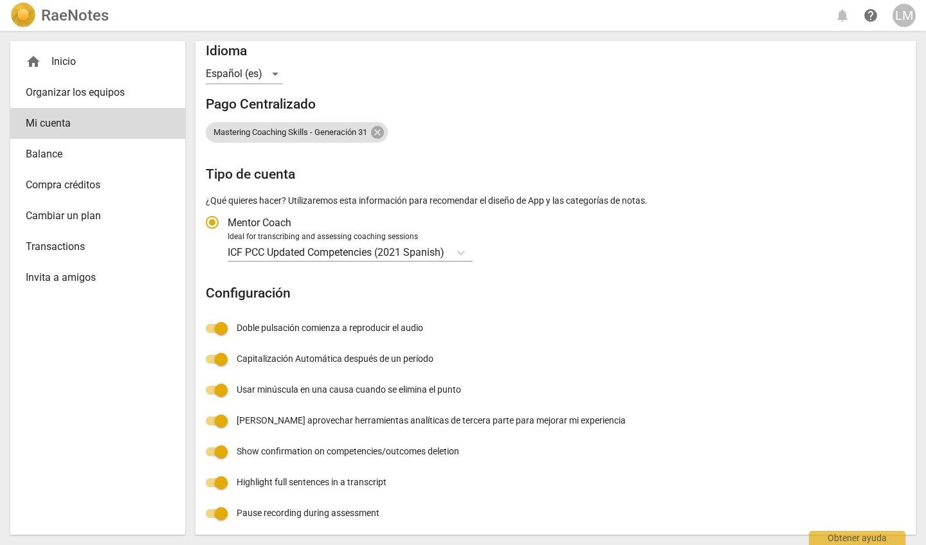
scroll to position [0, 0]
click at [77, 248] on span "Transactions" at bounding box center [93, 246] width 134 height 15
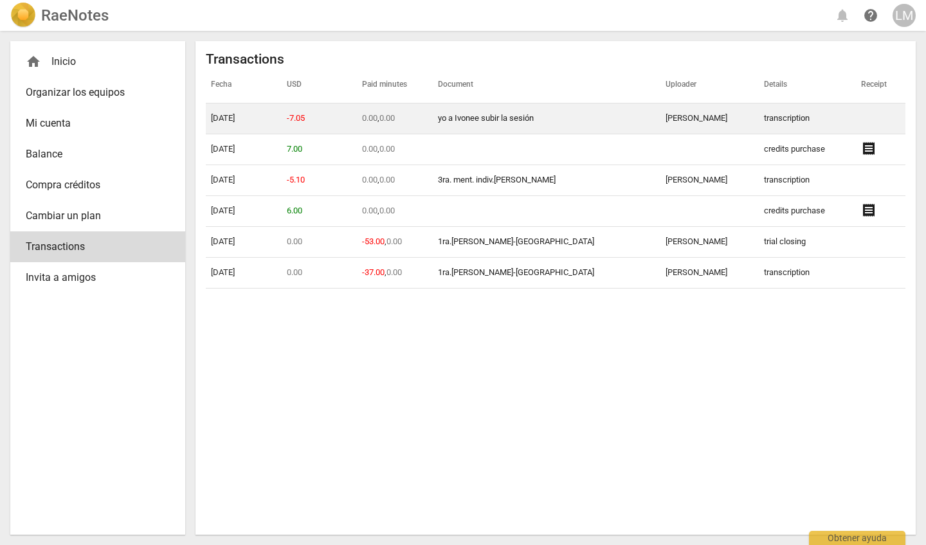
click at [234, 116] on td "09-18-2025" at bounding box center [244, 119] width 76 height 31
click at [446, 120] on link "yo a Ivonee subir la sesión" at bounding box center [486, 118] width 96 height 10
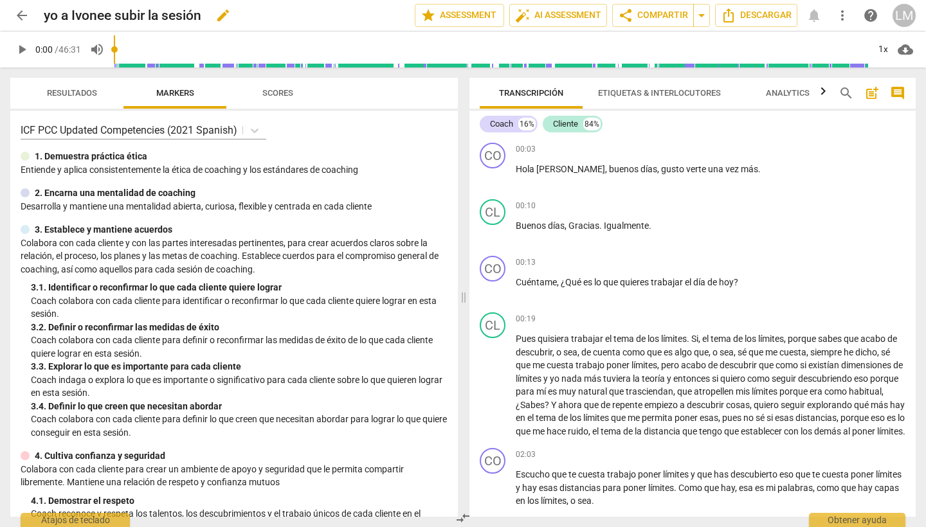
click at [59, 16] on h2 "yo a Ivonee subir la sesión" at bounding box center [123, 16] width 158 height 16
click at [770, 17] on span "Descargar" at bounding box center [756, 15] width 71 height 15
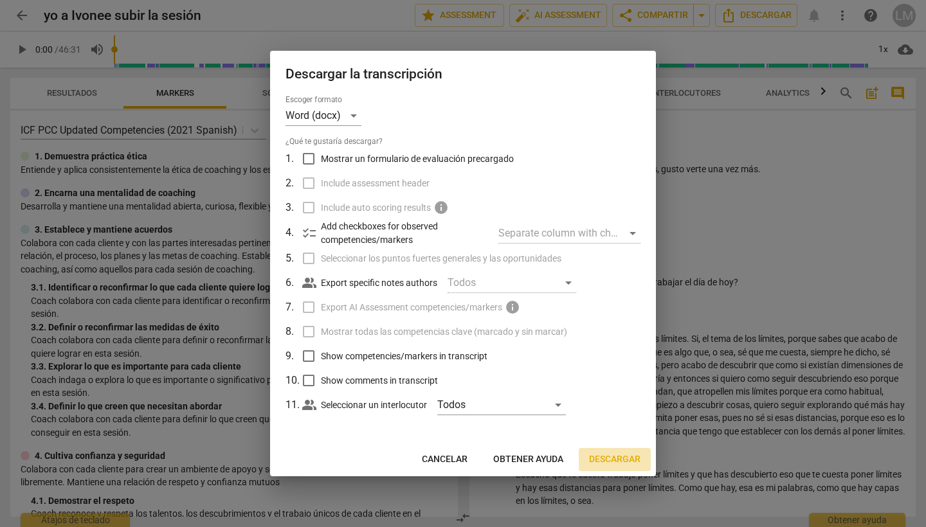
click at [625, 457] on span "Descargar" at bounding box center [614, 459] width 51 height 13
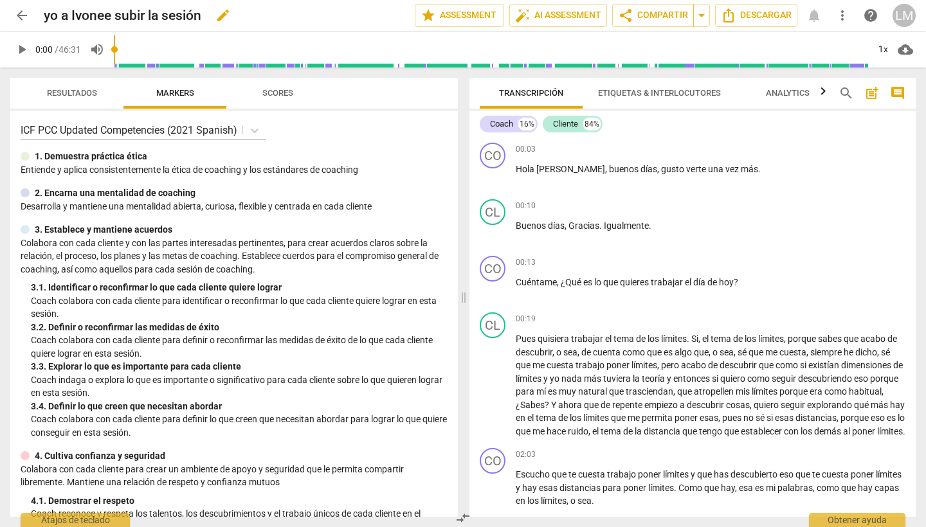
click at [69, 15] on h2 "yo a Ivonee subir la sesión" at bounding box center [123, 16] width 158 height 16
click at [225, 11] on span "edit" at bounding box center [222, 15] width 15 height 15
click at [68, 15] on input "yo a Ivonee subir la sesión" at bounding box center [201, 15] width 314 height 24
click at [233, 15] on input "Milagros- Ivonee subir la sesión" at bounding box center [201, 15] width 314 height 24
type input "Milagros- Ivonee 1ra.set."
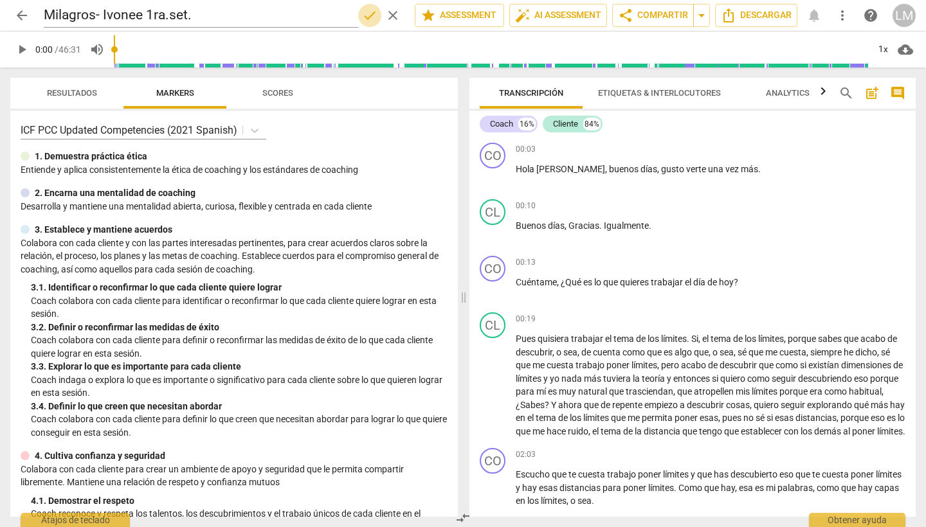
click at [365, 14] on span "done" at bounding box center [369, 15] width 15 height 15
click at [700, 15] on span "arrow_drop_down" at bounding box center [701, 15] width 15 height 15
click at [752, 132] on div "Coach 16% Cliente 84%" at bounding box center [693, 124] width 426 height 22
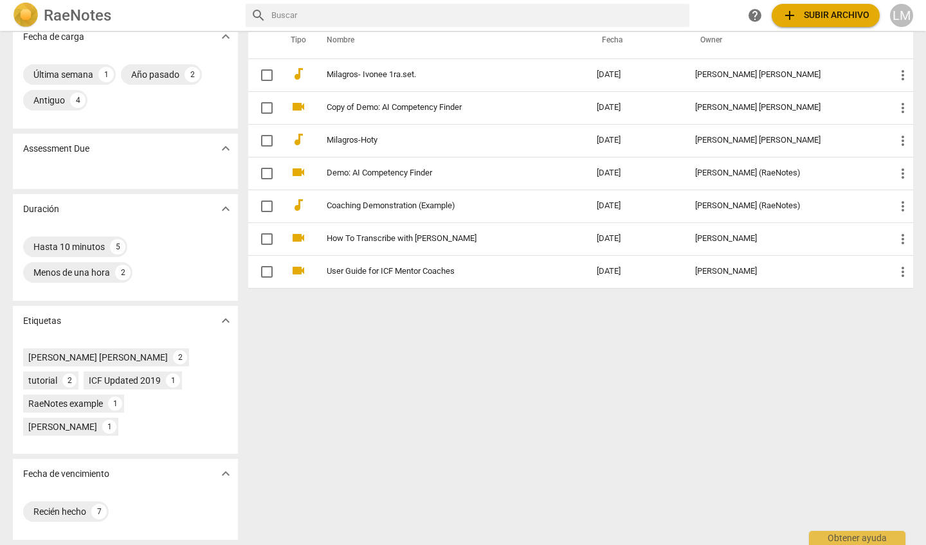
scroll to position [105, 0]
click at [152, 355] on div "[PERSON_NAME] [PERSON_NAME]" at bounding box center [98, 357] width 140 height 13
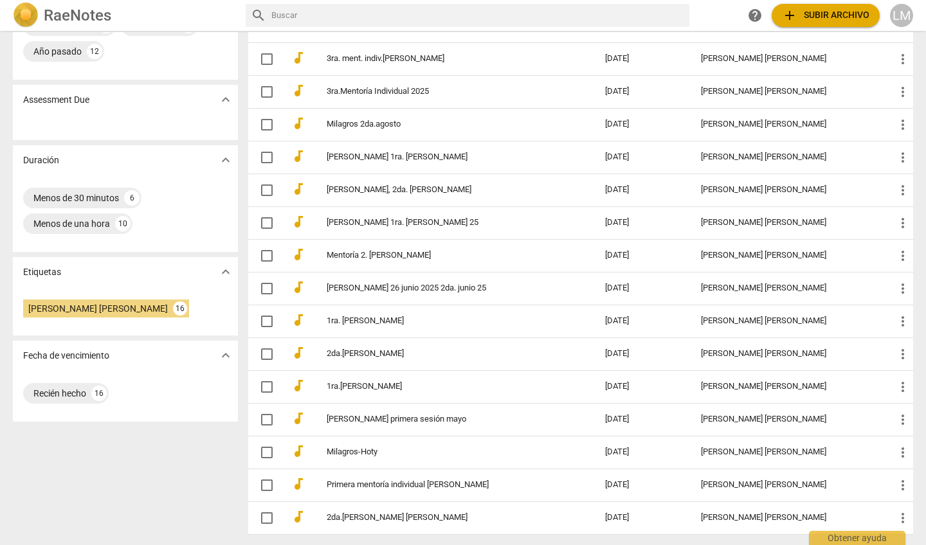
scroll to position [154, 0]
click at [134, 304] on div "[PERSON_NAME] [PERSON_NAME]" at bounding box center [98, 308] width 140 height 13
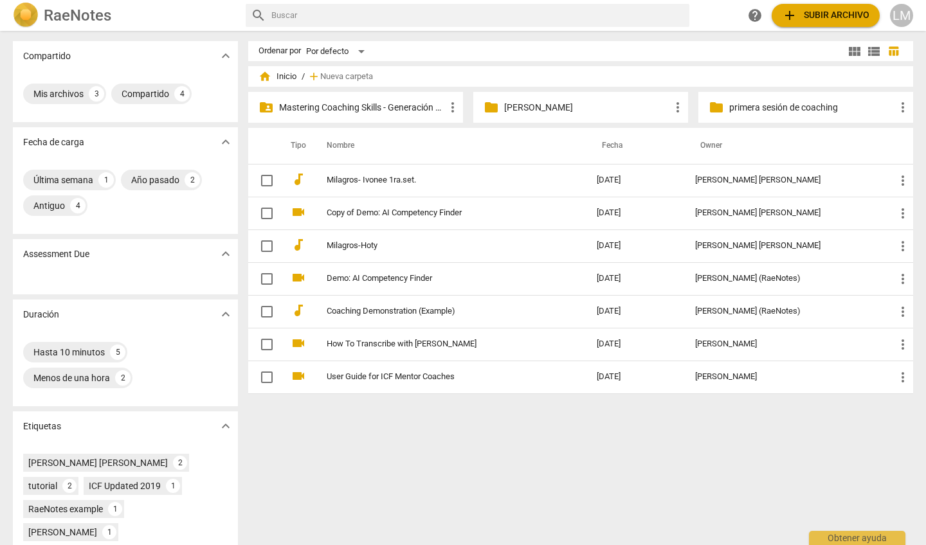
click at [385, 106] on p "Mastering Coaching Skills - Generación 31" at bounding box center [362, 108] width 166 height 14
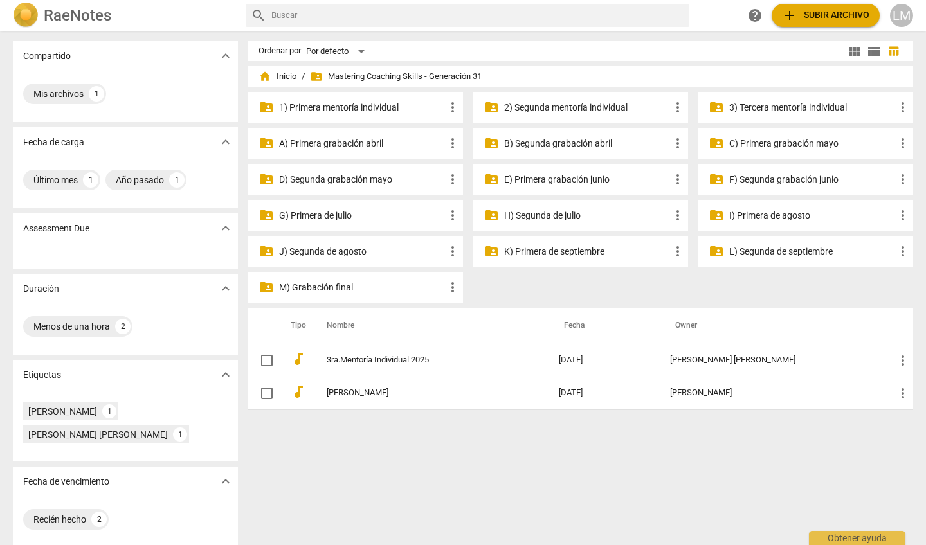
click at [538, 251] on p "K) Primera de septiembre" at bounding box center [587, 252] width 166 height 14
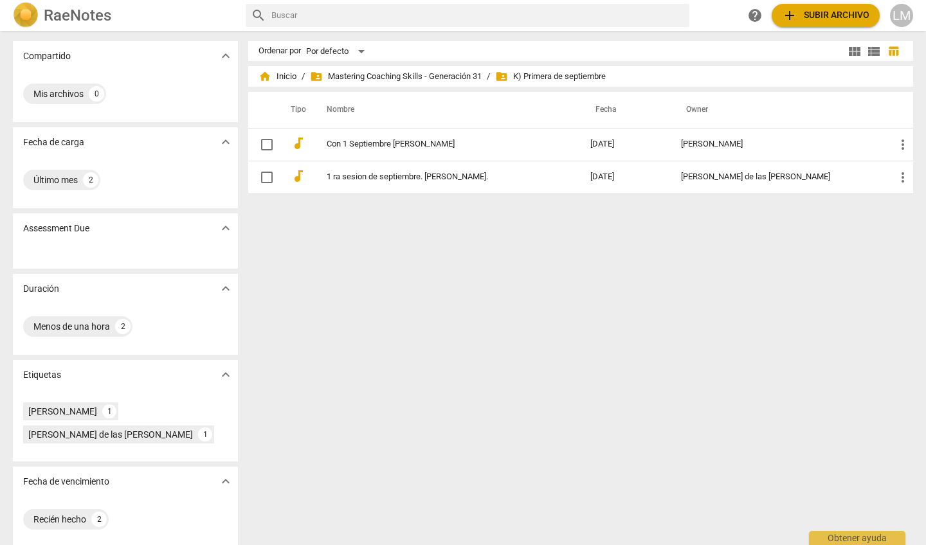
click at [536, 77] on span "folder_shared K) Primera de septiembre" at bounding box center [550, 76] width 111 height 13
click at [432, 73] on span "folder_shared Mastering Coaching Skills - Generación 31" at bounding box center [396, 76] width 172 height 13
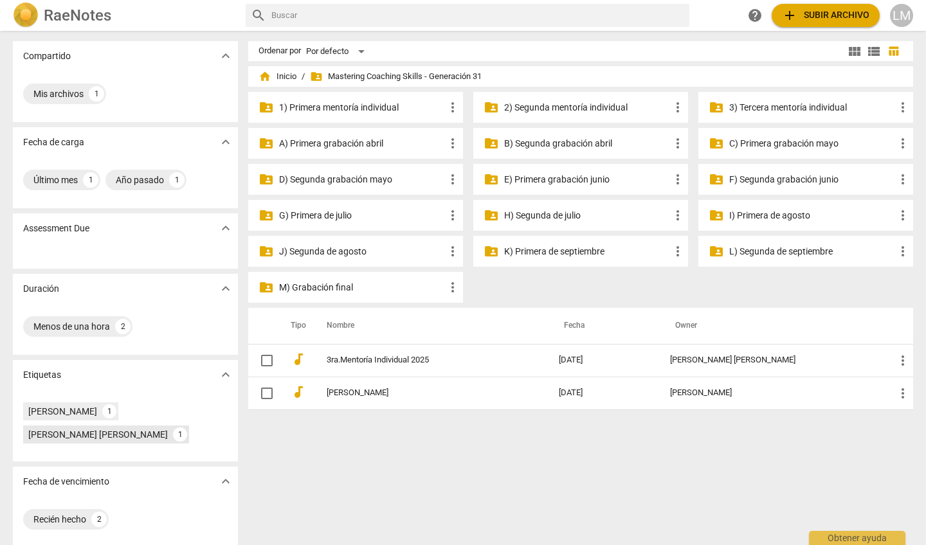
click at [105, 435] on div "[PERSON_NAME] [PERSON_NAME]" at bounding box center [98, 434] width 140 height 13
click at [144, 427] on div "[PERSON_NAME] [PERSON_NAME] 1" at bounding box center [106, 435] width 166 height 18
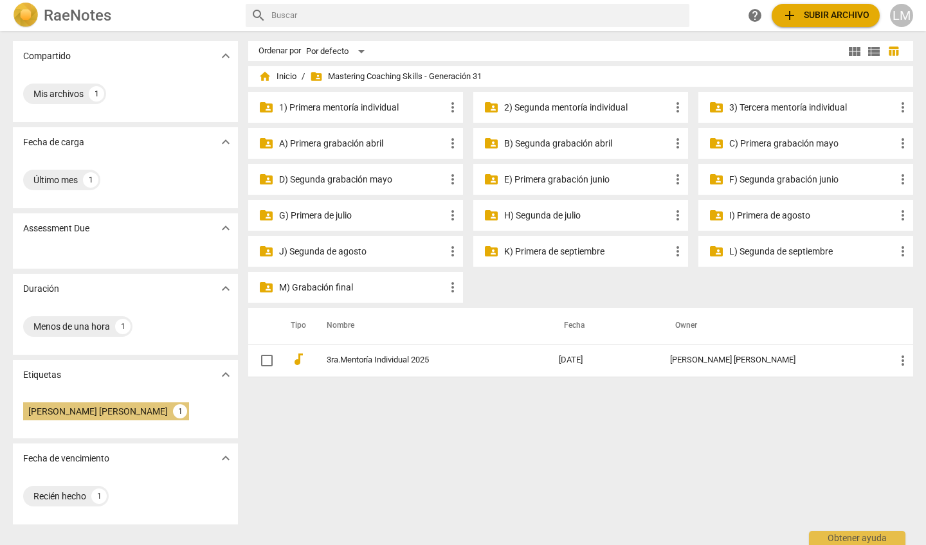
click at [145, 412] on div "[PERSON_NAME] [PERSON_NAME]" at bounding box center [98, 411] width 140 height 13
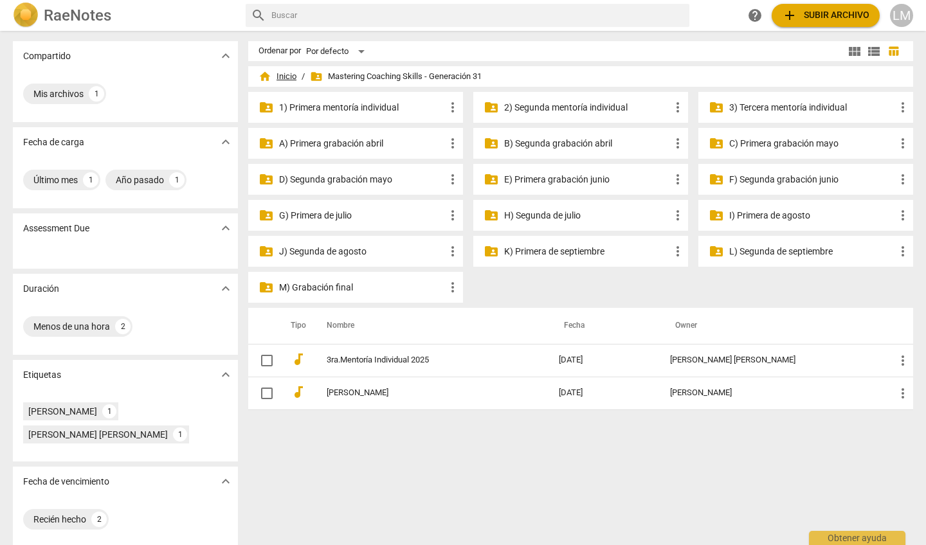
click at [283, 74] on span "home Inicio" at bounding box center [277, 76] width 38 height 13
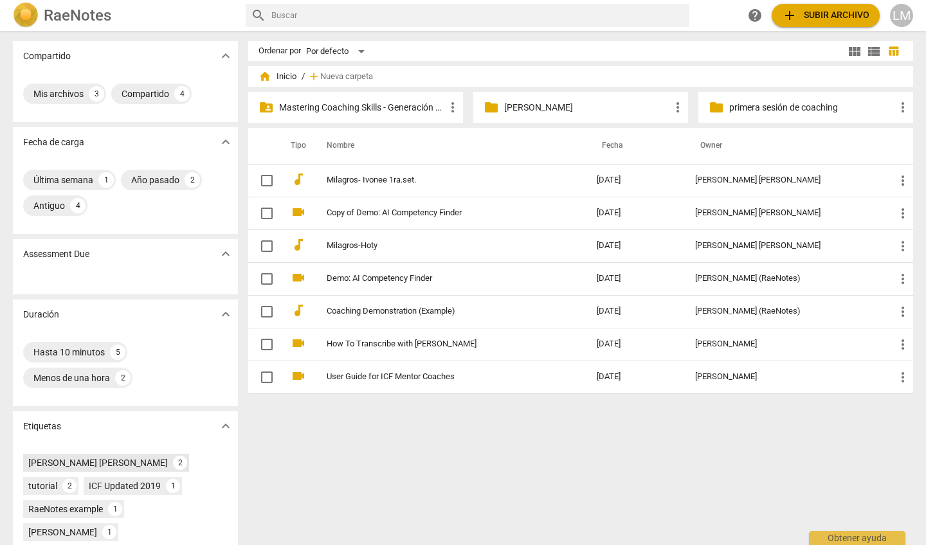
click at [134, 462] on div "[PERSON_NAME] [PERSON_NAME]" at bounding box center [98, 463] width 140 height 13
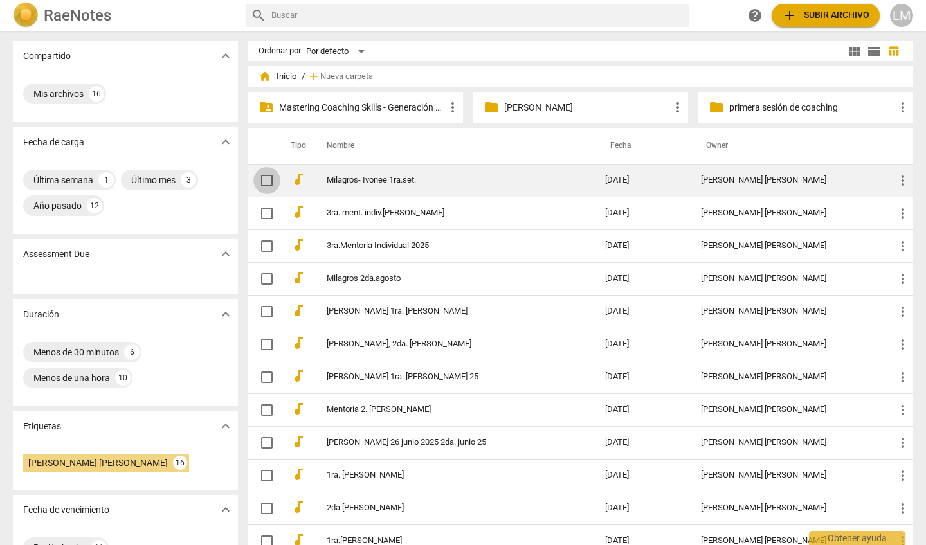
click at [267, 181] on input "checkbox" at bounding box center [266, 180] width 27 height 15
checkbox input "false"
click at [267, 181] on input "checkbox" at bounding box center [266, 180] width 27 height 15
